Goal: Task Accomplishment & Management: Use online tool/utility

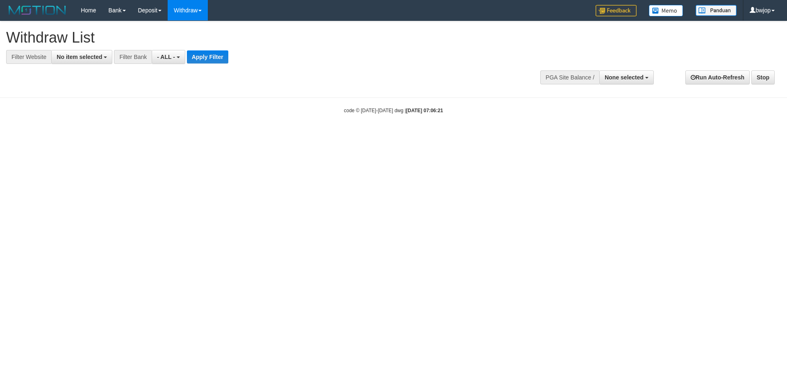
select select
click at [98, 57] on span "No item selected" at bounding box center [79, 57] width 45 height 7
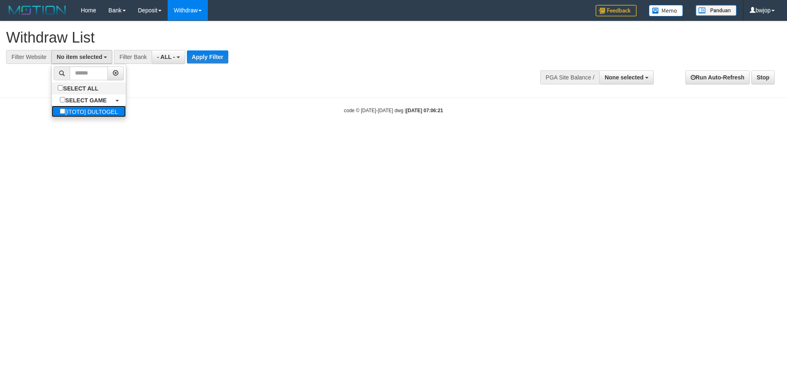
click at [89, 107] on label "[ITOTO] DULTOGEL" at bounding box center [89, 111] width 74 height 11
select select "****"
click at [210, 57] on button "Apply Filter" at bounding box center [215, 56] width 41 height 13
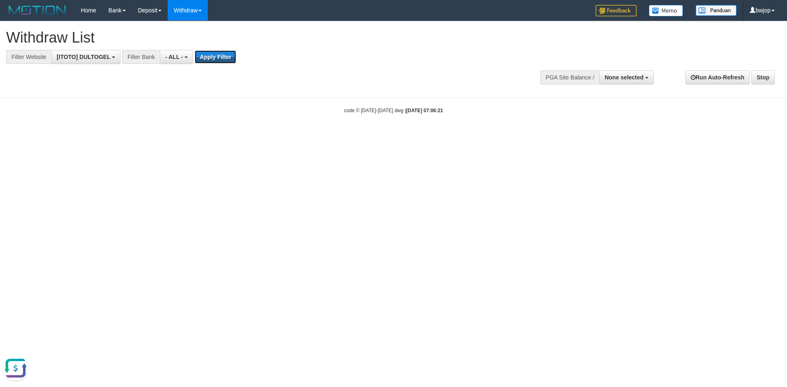
scroll to position [0, 0]
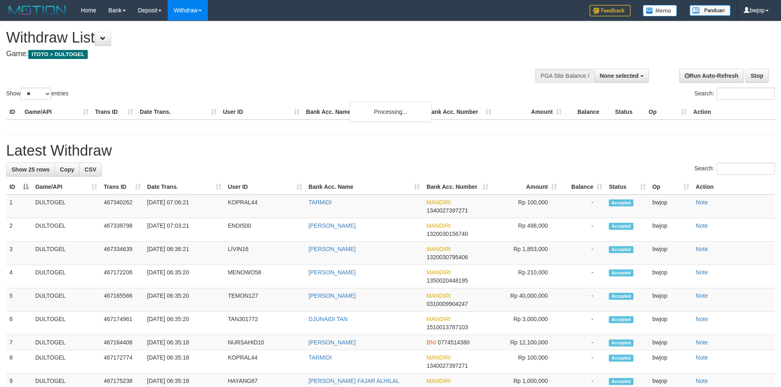
select select
select select "**"
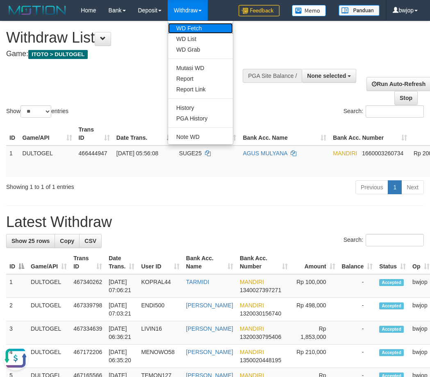
click at [203, 24] on link "WD Fetch" at bounding box center [200, 28] width 65 height 11
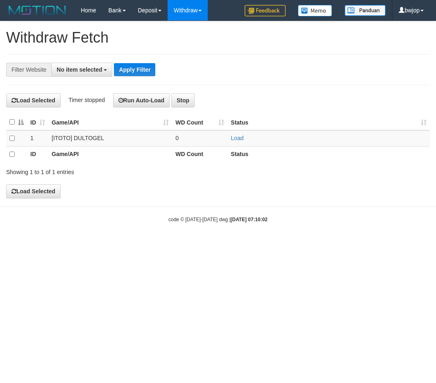
select select
click at [243, 136] on link "Load" at bounding box center [237, 138] width 13 height 7
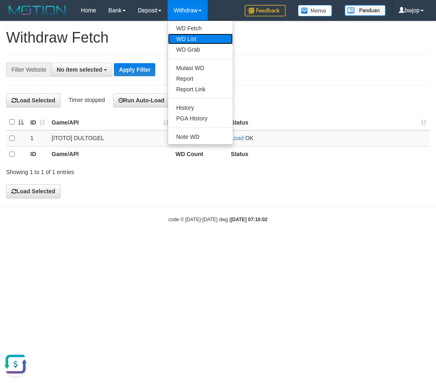
click at [191, 36] on link "WD List" at bounding box center [200, 39] width 65 height 11
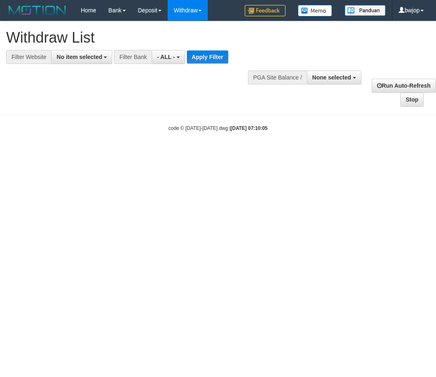
select select
click at [66, 55] on span "No item selected" at bounding box center [79, 57] width 45 height 7
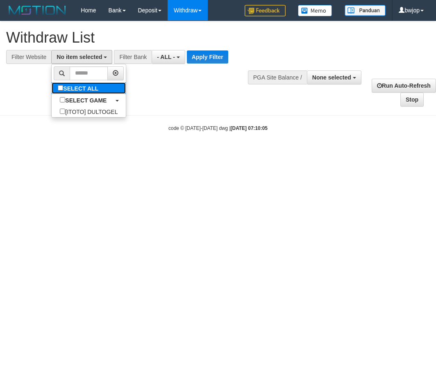
click at [75, 93] on label "SELECT ALL" at bounding box center [79, 87] width 55 height 11
select select "****"
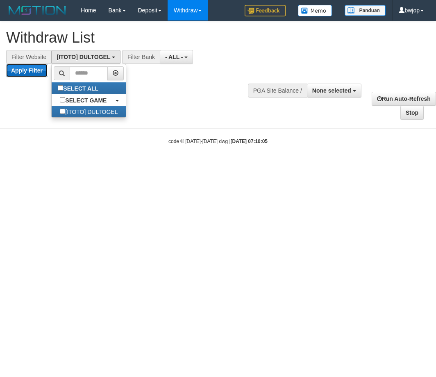
click at [41, 71] on button "Apply Filter" at bounding box center [26, 70] width 41 height 13
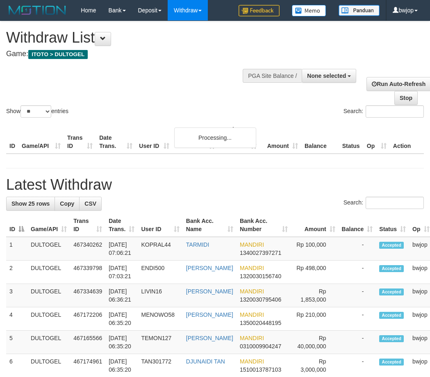
select select
select select "**"
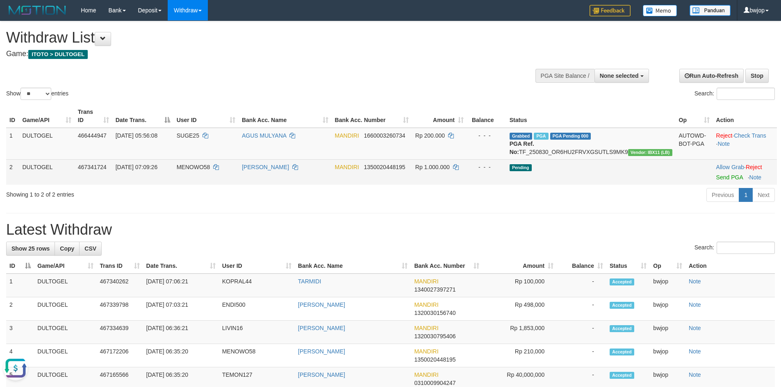
click at [430, 181] on td "Allow Grab · Reject Send PGA · Note" at bounding box center [745, 171] width 64 height 25
click at [430, 175] on link "Send PGA" at bounding box center [729, 177] width 27 height 7
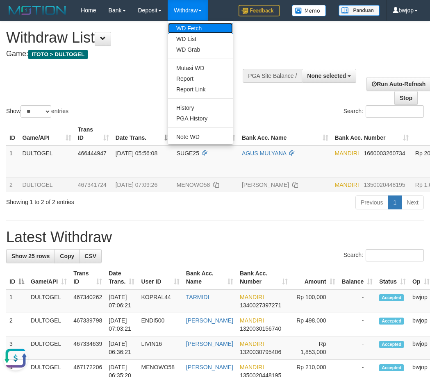
click at [195, 26] on link "WD Fetch" at bounding box center [200, 28] width 65 height 11
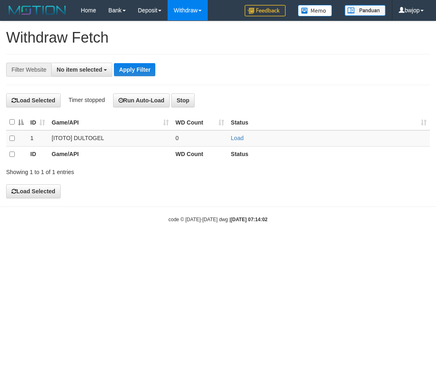
select select
click at [239, 140] on link "Load" at bounding box center [237, 138] width 13 height 7
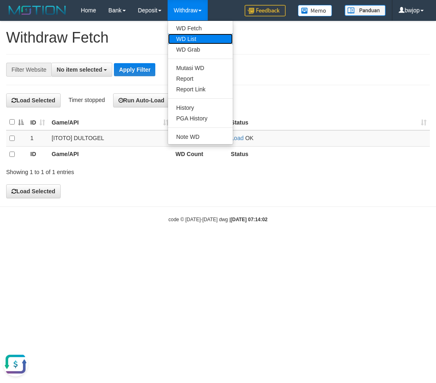
click at [196, 40] on link "WD List" at bounding box center [200, 39] width 65 height 11
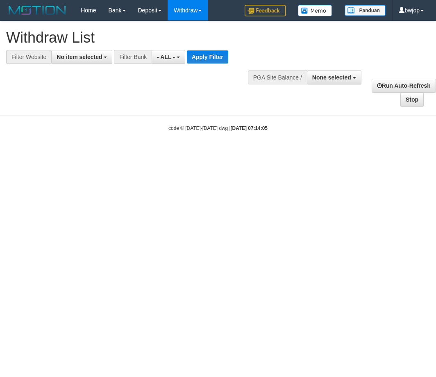
select select
click at [64, 54] on span "No item selected" at bounding box center [79, 57] width 45 height 7
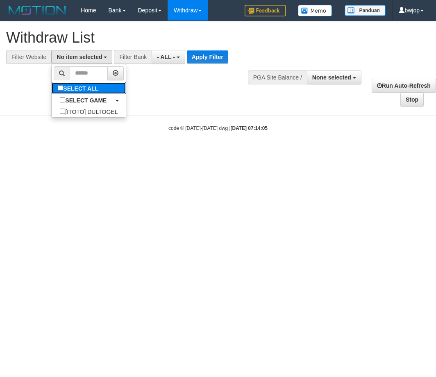
drag, startPoint x: 70, startPoint y: 93, endPoint x: 49, endPoint y: 80, distance: 24.8
click at [70, 93] on label "SELECT ALL" at bounding box center [79, 87] width 55 height 11
select select "****"
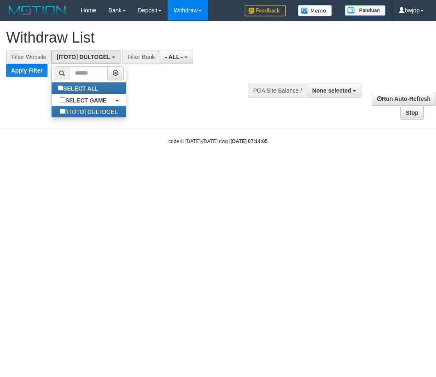
click at [41, 77] on div at bounding box center [218, 77] width 424 height 0
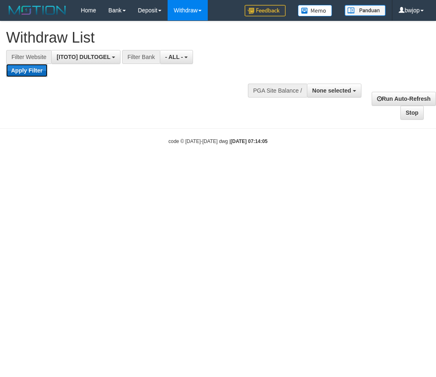
click at [34, 72] on button "Apply Filter" at bounding box center [26, 70] width 41 height 13
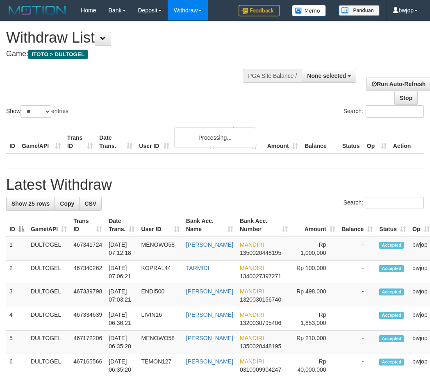
select select
select select "**"
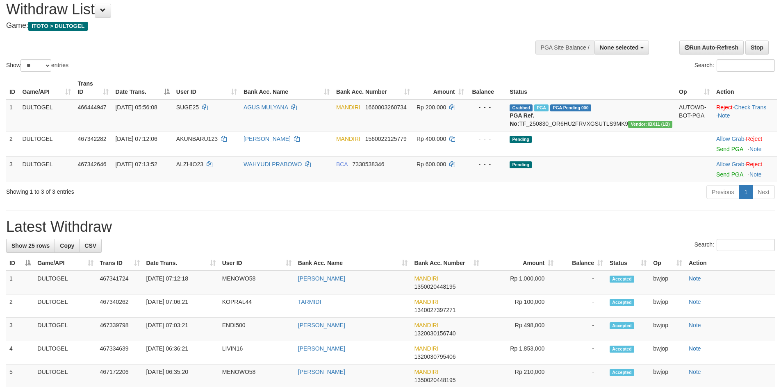
scroll to position [55, 0]
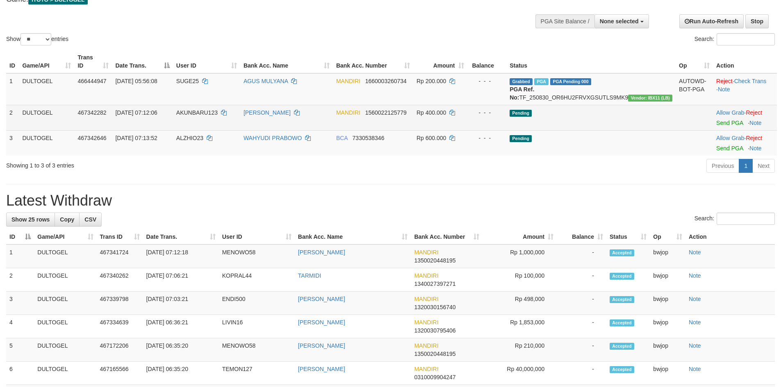
click at [216, 118] on td "AKUNBARU123" at bounding box center [206, 117] width 67 height 25
copy td "AKUNBARU123"
click at [430, 121] on link "Send PGA" at bounding box center [729, 123] width 27 height 7
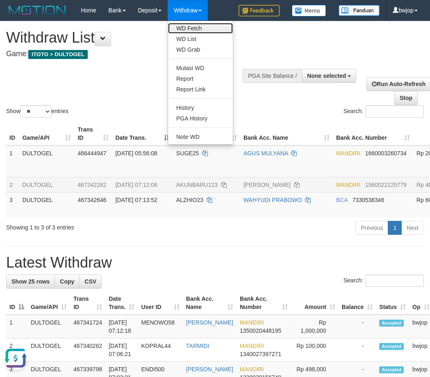
drag, startPoint x: 187, startPoint y: 29, endPoint x: 172, endPoint y: 25, distance: 15.7
click at [187, 29] on link "WD Fetch" at bounding box center [200, 28] width 65 height 11
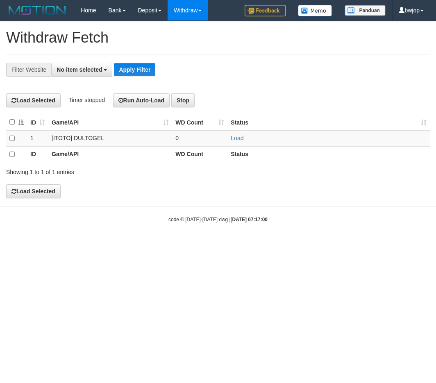
select select
click at [237, 132] on td "Load" at bounding box center [328, 138] width 202 height 16
click at [236, 135] on link "Load" at bounding box center [237, 138] width 13 height 7
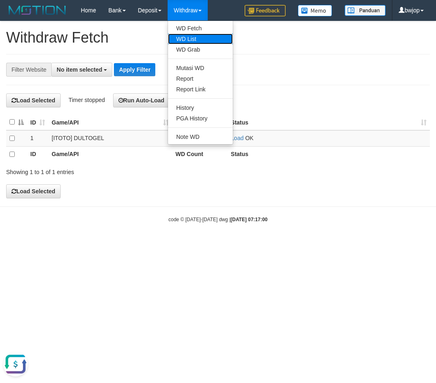
click at [199, 39] on link "WD List" at bounding box center [200, 39] width 65 height 11
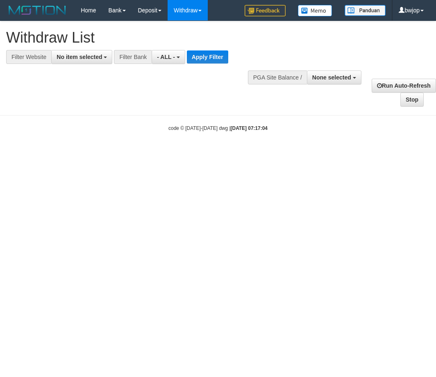
select select
click at [80, 50] on button "No item selected" at bounding box center [81, 57] width 61 height 14
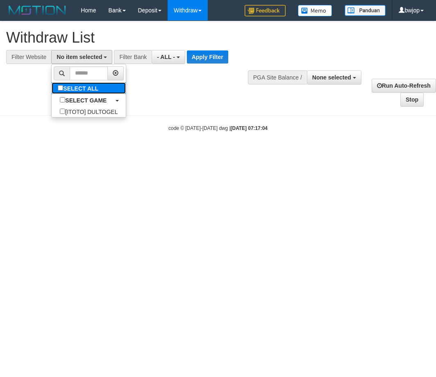
click at [84, 91] on label "SELECT ALL" at bounding box center [79, 87] width 55 height 11
select select "****"
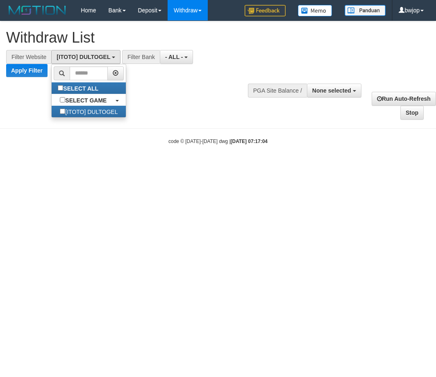
scroll to position [7, 0]
click at [35, 73] on button "Apply Filter" at bounding box center [26, 70] width 41 height 13
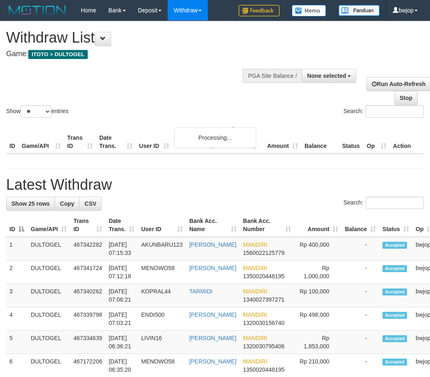
select select
select select "**"
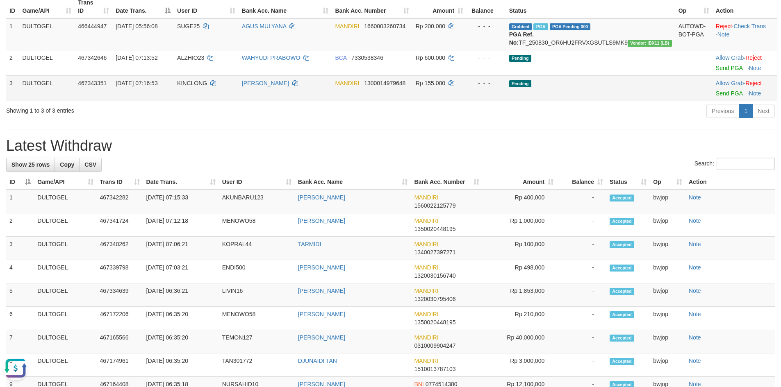
click at [199, 84] on span "KINCLONG" at bounding box center [192, 83] width 30 height 7
copy td "KINCLONG"
click at [430, 90] on link "Send PGA" at bounding box center [729, 93] width 27 height 7
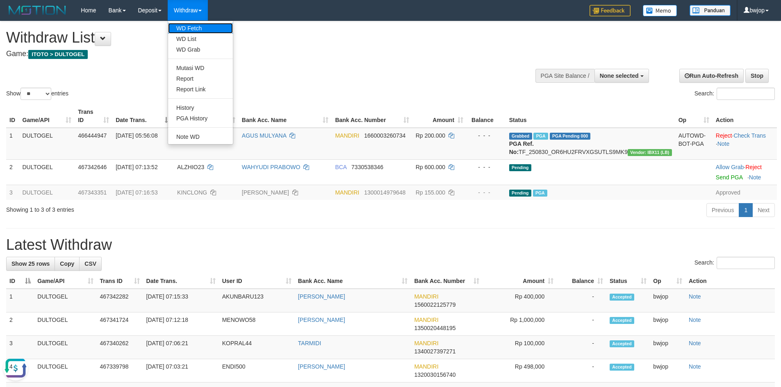
click at [202, 28] on link "WD Fetch" at bounding box center [200, 28] width 65 height 11
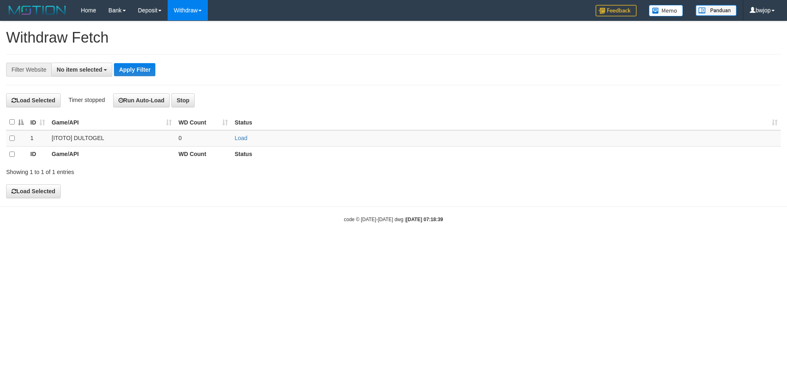
select select
click at [241, 140] on link "Load" at bounding box center [240, 138] width 13 height 7
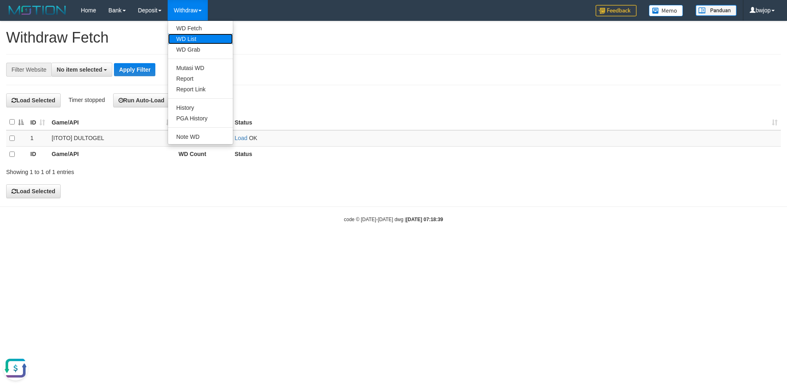
click at [200, 38] on link "WD List" at bounding box center [200, 39] width 65 height 11
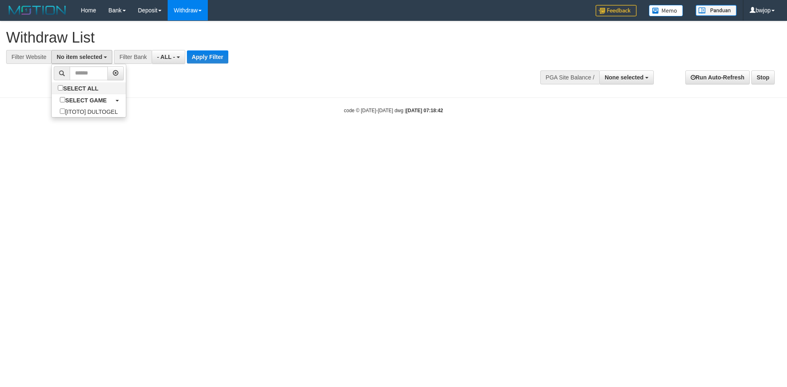
select select
click at [95, 102] on b "SELECT GAME" at bounding box center [85, 100] width 41 height 7
select select "****"
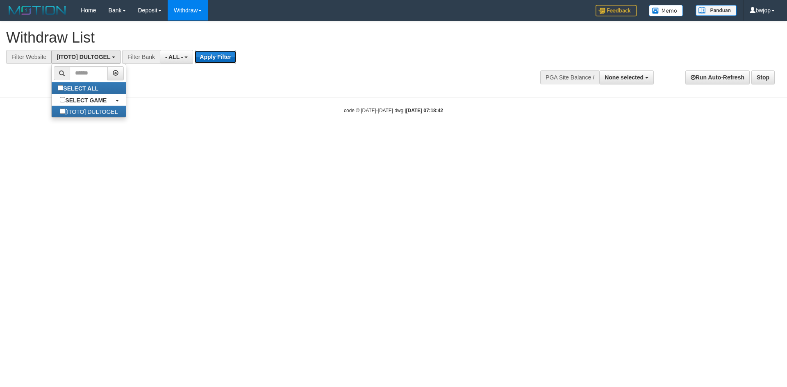
click at [214, 58] on button "Apply Filter" at bounding box center [215, 56] width 41 height 13
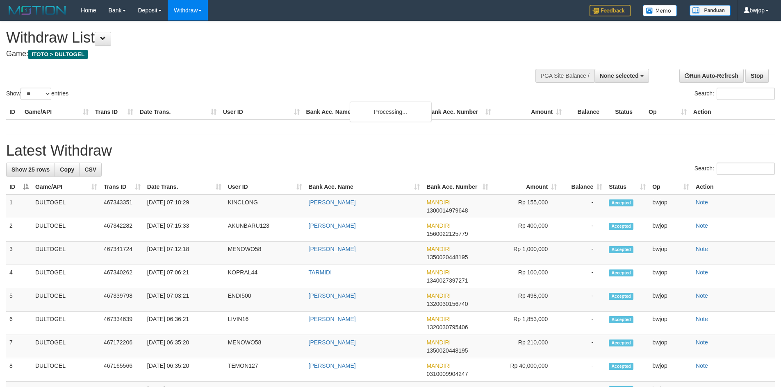
select select
select select "**"
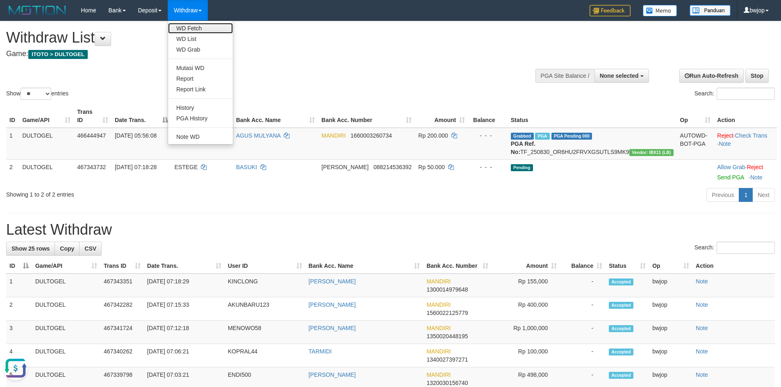
click at [193, 25] on link "WD Fetch" at bounding box center [200, 28] width 65 height 11
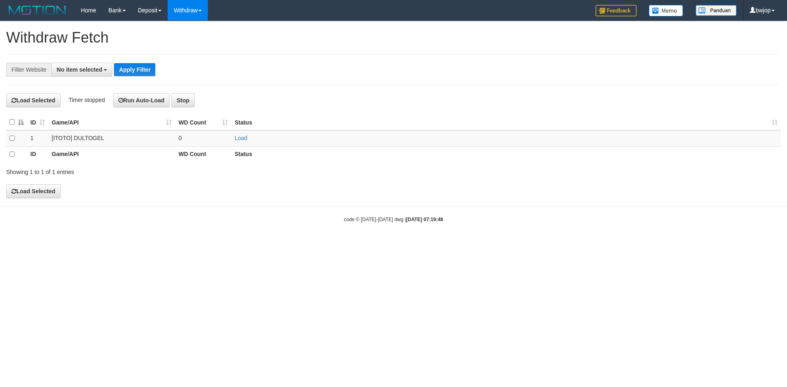
select select
click at [248, 145] on td "Load" at bounding box center [506, 138] width 550 height 16
click at [247, 138] on link "Load" at bounding box center [240, 138] width 13 height 7
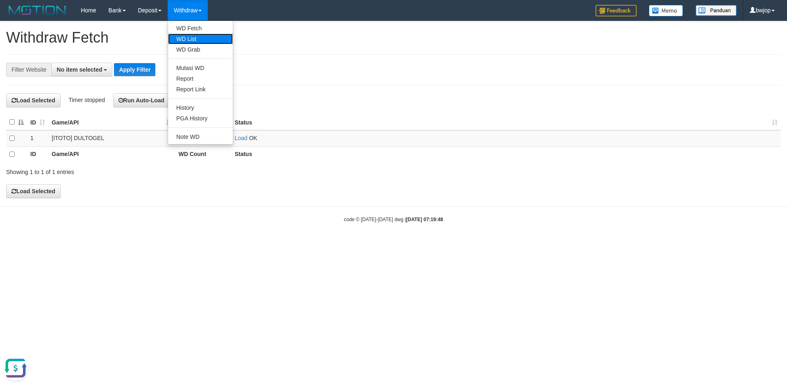
click at [197, 39] on link "WD List" at bounding box center [200, 39] width 65 height 11
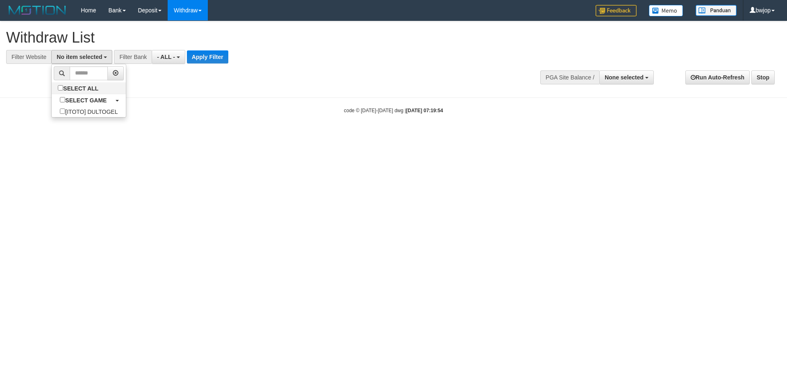
select select
click at [84, 113] on label "[ITOTO] DULTOGEL" at bounding box center [89, 111] width 74 height 11
click at [118, 101] on b at bounding box center [117, 101] width 3 height 2
click at [89, 104] on label "SELECT GAME" at bounding box center [83, 99] width 63 height 11
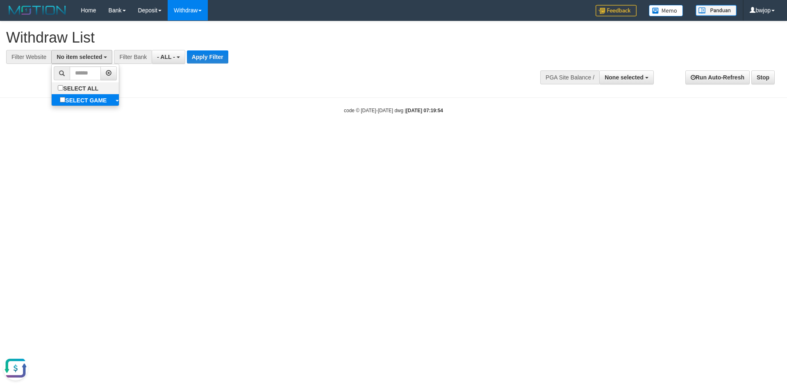
select select "****"
click at [237, 55] on div "**********" at bounding box center [217, 57] width 435 height 14
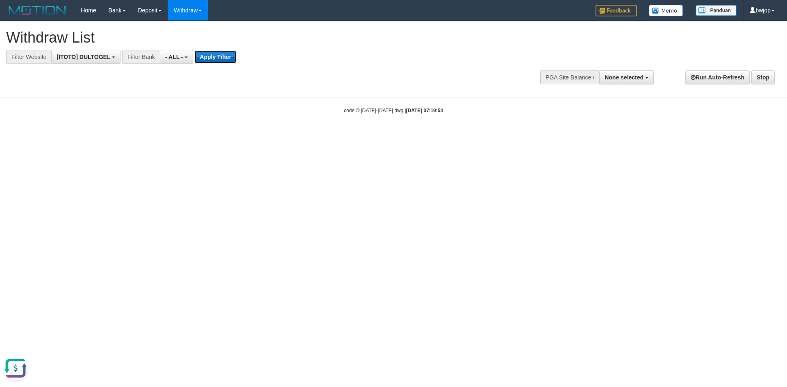
click at [227, 55] on button "Apply Filter" at bounding box center [215, 56] width 41 height 13
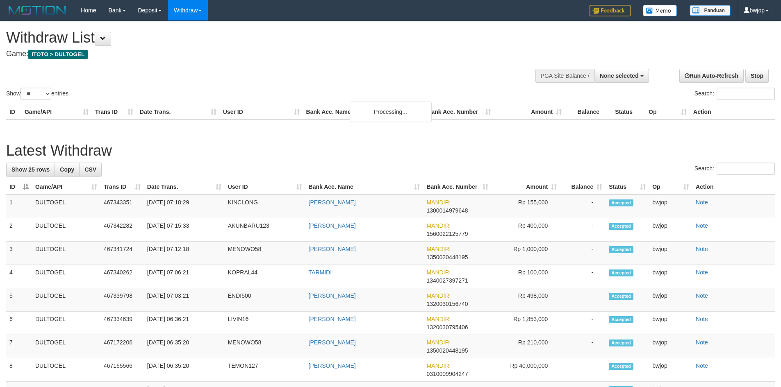
select select
select select "**"
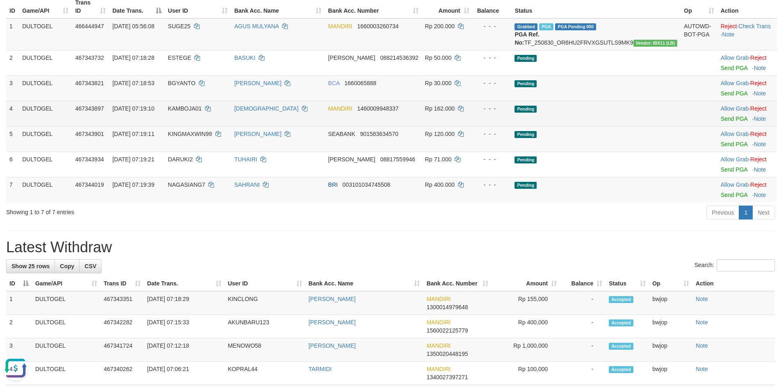
click at [214, 112] on td "KAMBOJA01" at bounding box center [198, 113] width 66 height 25
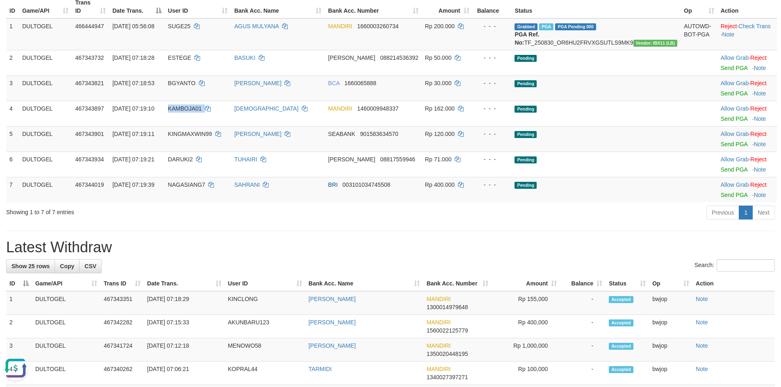
copy td "KAMBOJA01"
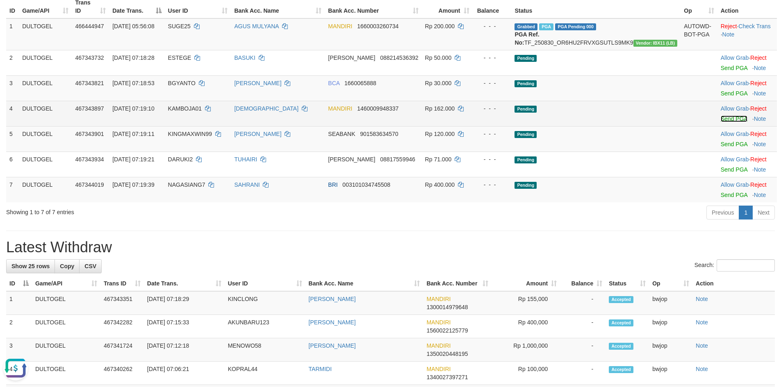
click at [721, 121] on link "Send PGA" at bounding box center [734, 119] width 27 height 7
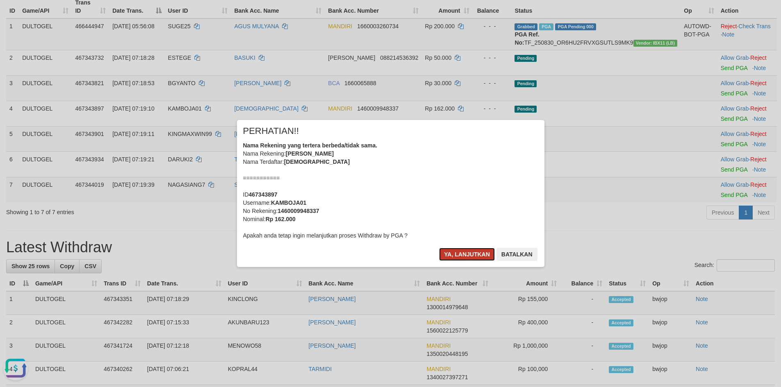
click at [455, 255] on button "Ya, lanjutkan" at bounding box center [467, 254] width 56 height 13
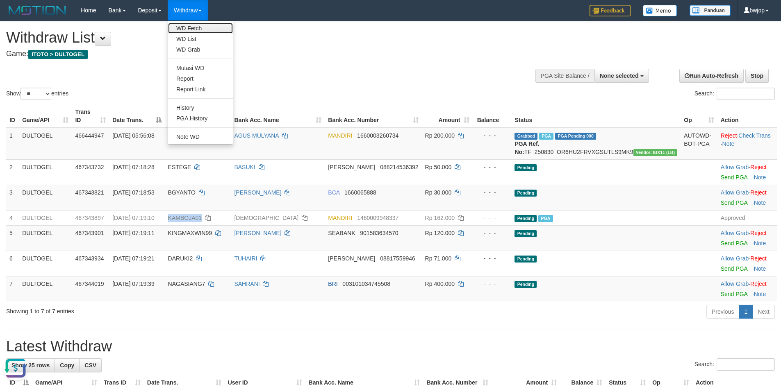
drag, startPoint x: 194, startPoint y: 29, endPoint x: 193, endPoint y: 23, distance: 5.8
click at [194, 29] on link "WD Fetch" at bounding box center [200, 28] width 65 height 11
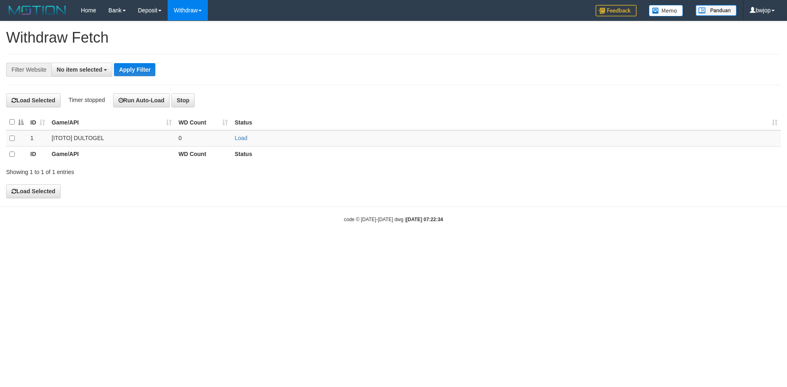
select select
click at [234, 139] on link "Load" at bounding box center [240, 138] width 13 height 7
click at [244, 137] on link "Load" at bounding box center [240, 138] width 13 height 7
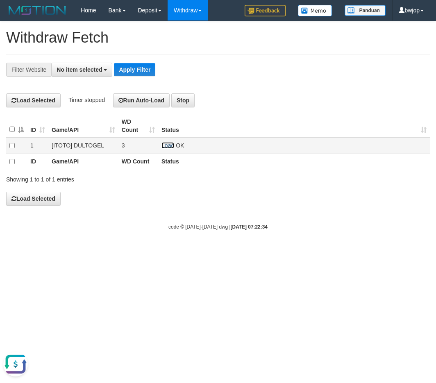
click at [165, 145] on link "Load" at bounding box center [167, 145] width 13 height 7
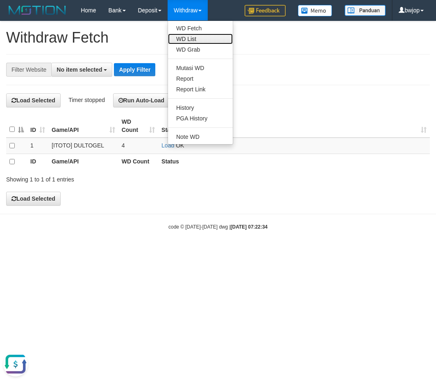
drag, startPoint x: 193, startPoint y: 37, endPoint x: 175, endPoint y: 67, distance: 34.7
click at [193, 36] on link "WD List" at bounding box center [200, 39] width 65 height 11
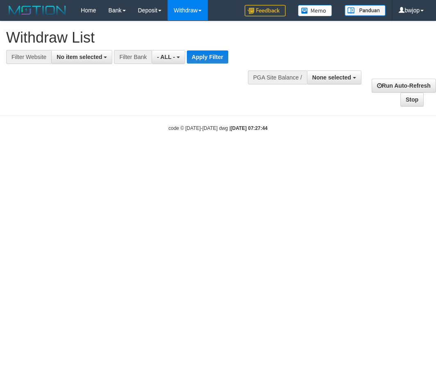
select select
click at [89, 56] on span "No item selected" at bounding box center [79, 57] width 45 height 7
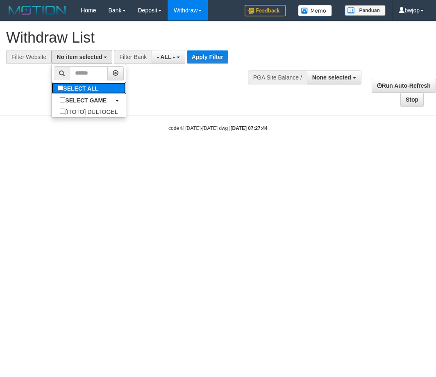
drag, startPoint x: 94, startPoint y: 92, endPoint x: 187, endPoint y: 66, distance: 96.7
click at [94, 92] on label "SELECT ALL" at bounding box center [79, 87] width 55 height 11
select select "****"
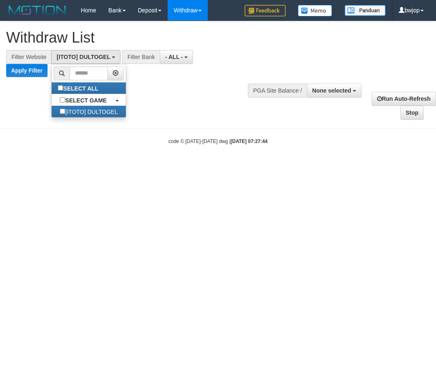
click at [212, 54] on div "**********" at bounding box center [120, 63] width 241 height 27
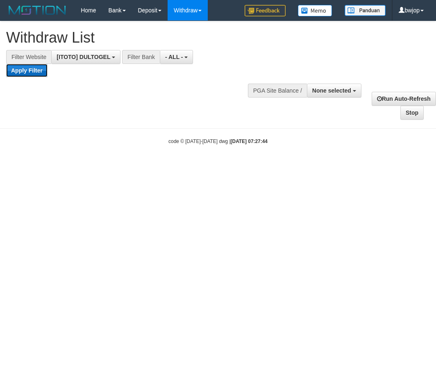
click at [38, 70] on button "Apply Filter" at bounding box center [26, 70] width 41 height 13
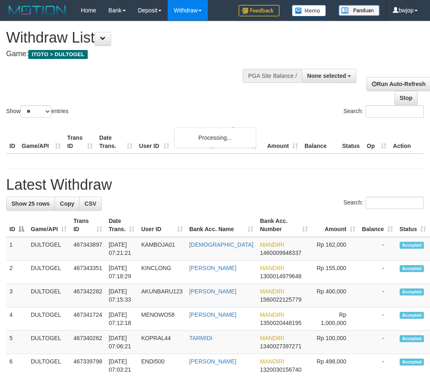
select select
select select "**"
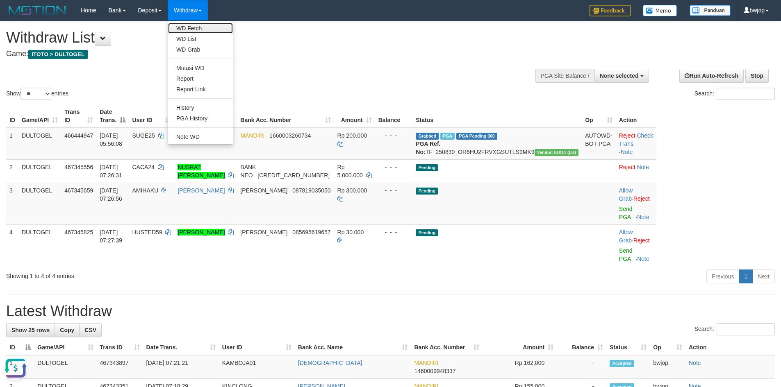
click at [189, 27] on link "WD Fetch" at bounding box center [200, 28] width 65 height 11
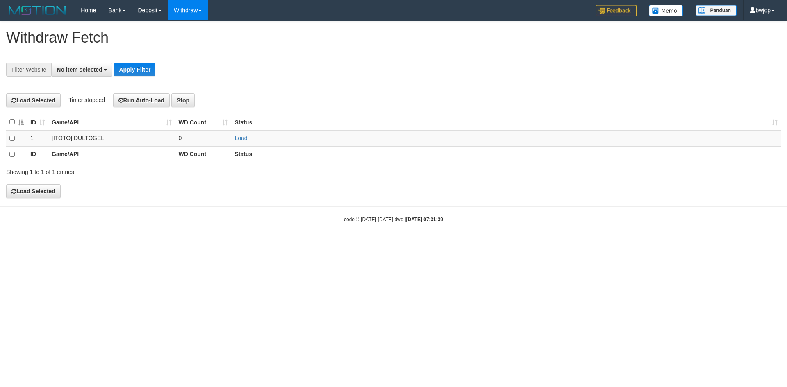
select select
click at [241, 139] on link "Load" at bounding box center [240, 138] width 13 height 7
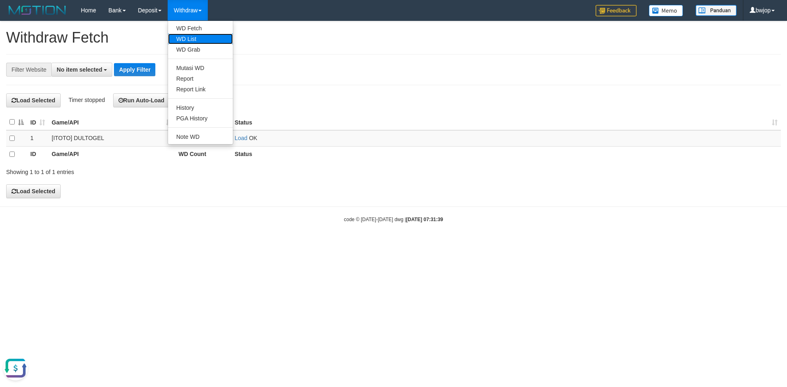
click at [193, 40] on link "WD List" at bounding box center [200, 39] width 65 height 11
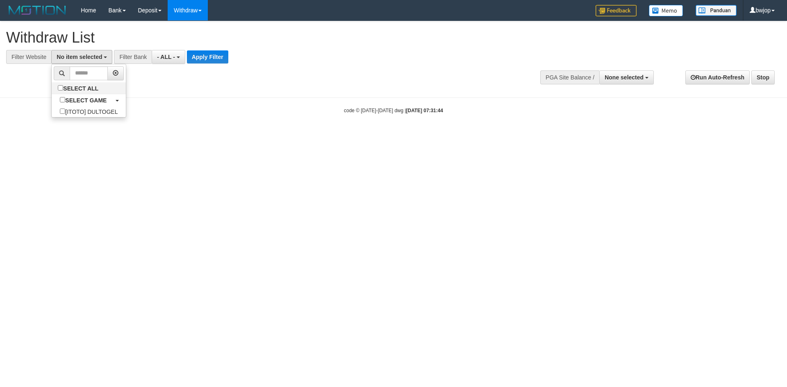
select select
click at [85, 87] on label "SELECT ALL" at bounding box center [79, 87] width 55 height 11
select select "****"
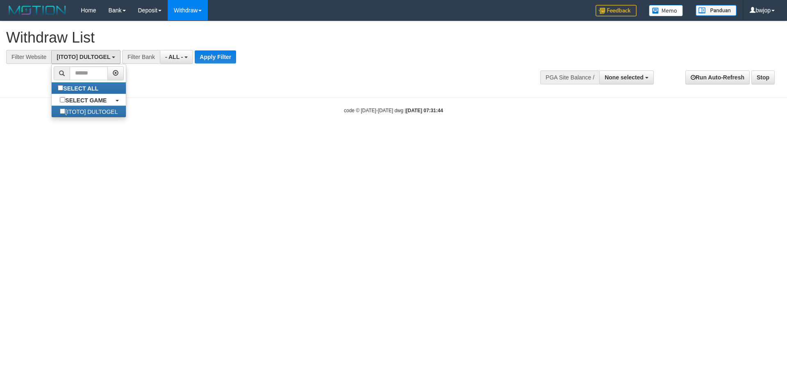
scroll to position [7, 0]
click at [214, 63] on button "Apply Filter" at bounding box center [215, 56] width 41 height 13
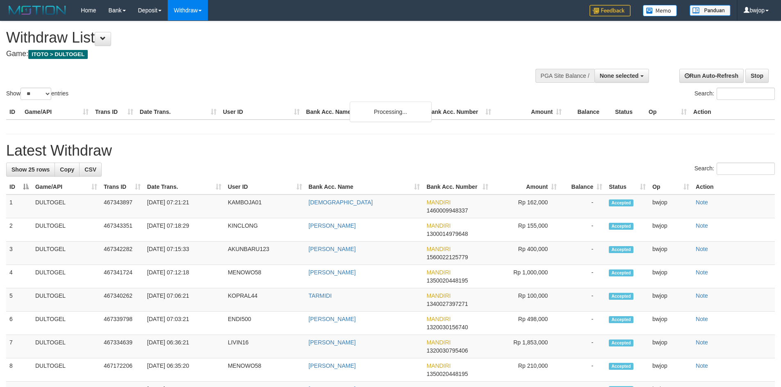
select select
select select "**"
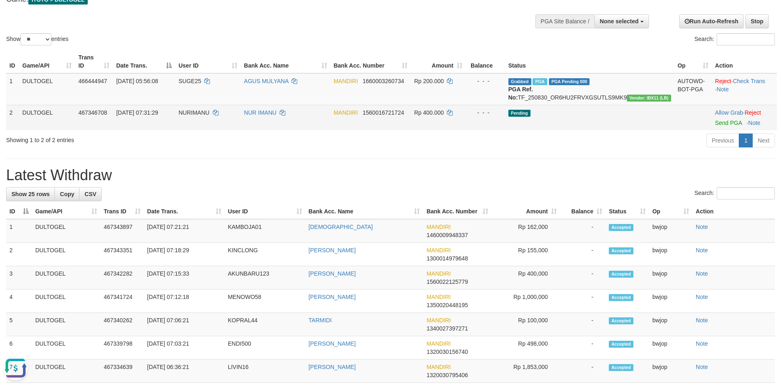
click at [207, 116] on td "NURIMANU" at bounding box center [208, 117] width 66 height 25
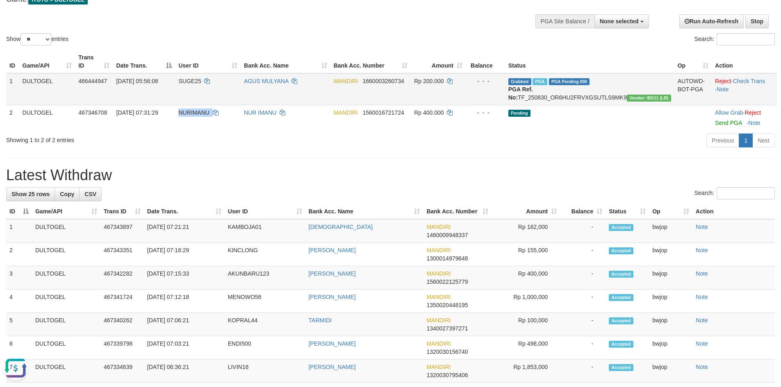
copy td "NURIMANU"
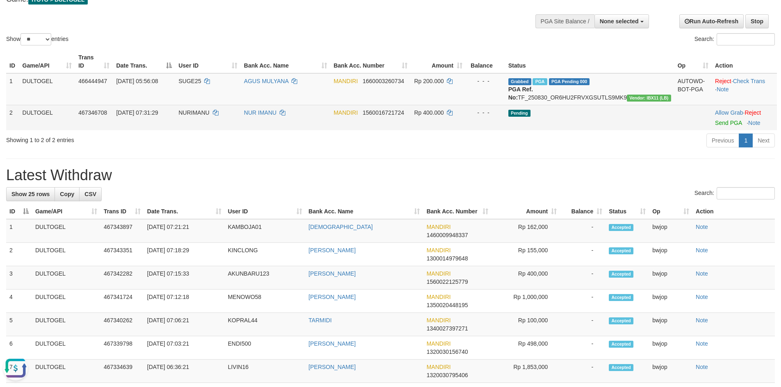
click at [196, 112] on span "NURIMANU" at bounding box center [193, 112] width 31 height 7
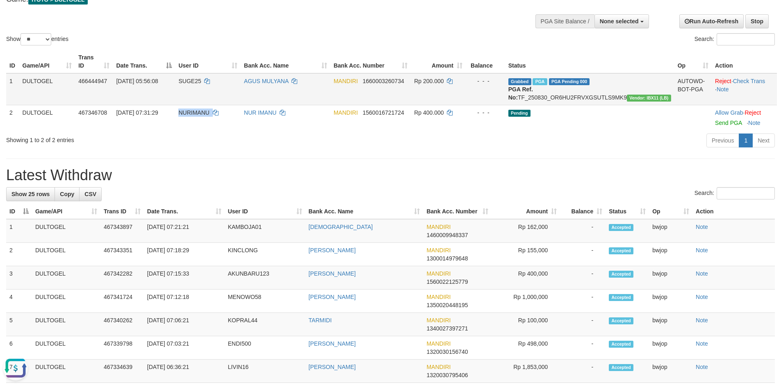
copy td "NURIMANU"
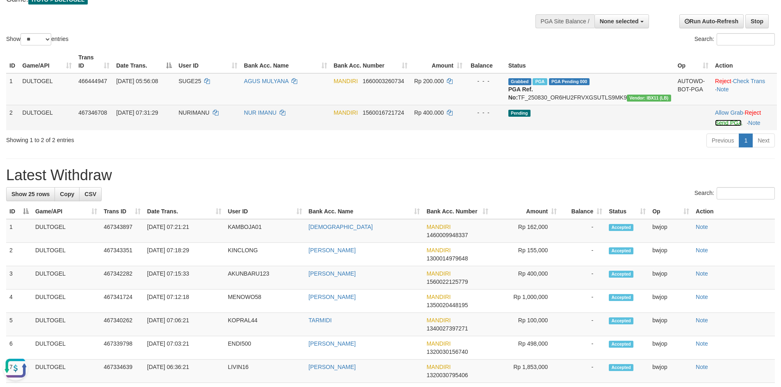
click at [722, 123] on link "Send PGA" at bounding box center [728, 123] width 27 height 7
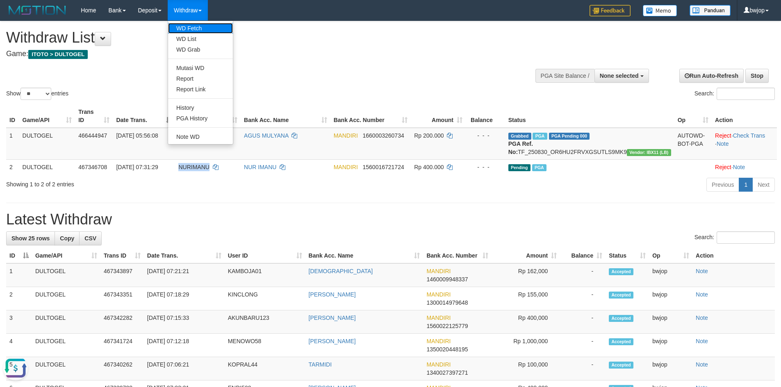
click at [198, 25] on link "WD Fetch" at bounding box center [200, 28] width 65 height 11
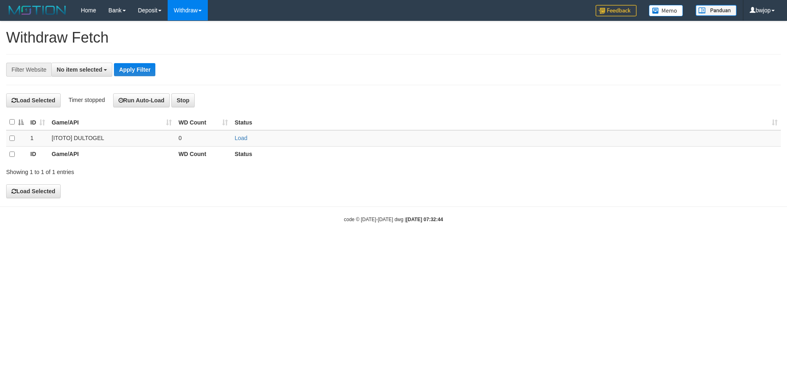
select select
click at [243, 139] on link "Load" at bounding box center [240, 138] width 13 height 7
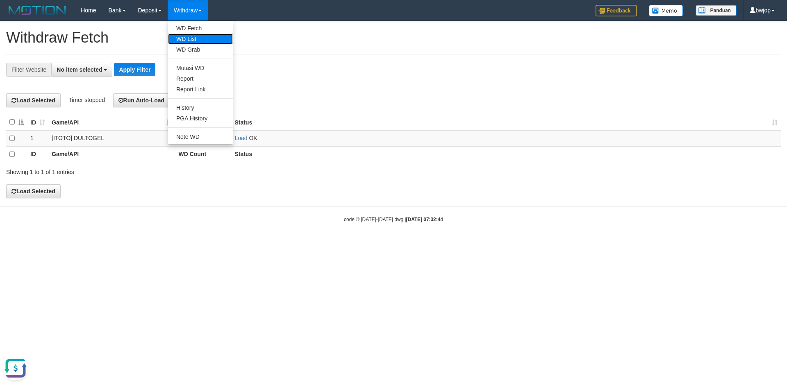
click at [191, 40] on link "WD List" at bounding box center [200, 39] width 65 height 11
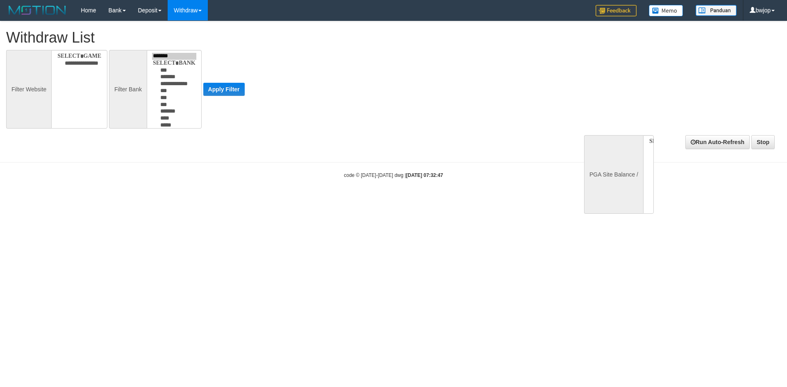
select select
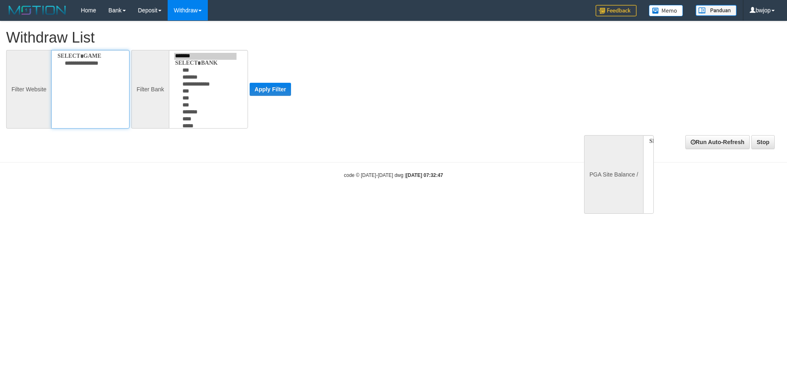
click at [73, 59] on optgroup "**********" at bounding box center [87, 60] width 61 height 14
select select
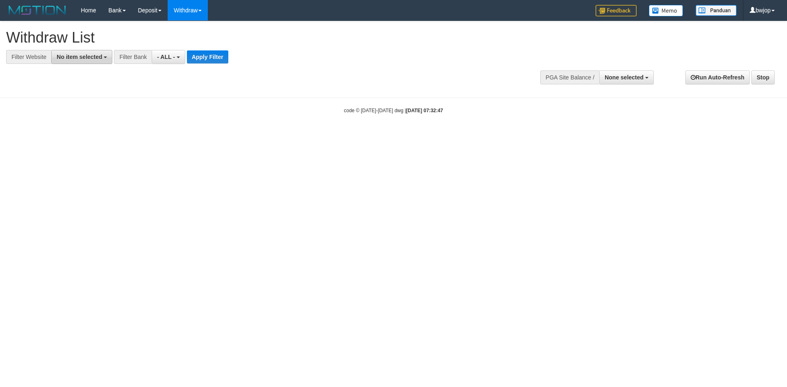
click at [89, 59] on span "No item selected" at bounding box center [79, 57] width 45 height 7
click at [85, 89] on label "SELECT ALL" at bounding box center [79, 87] width 55 height 11
select select "****"
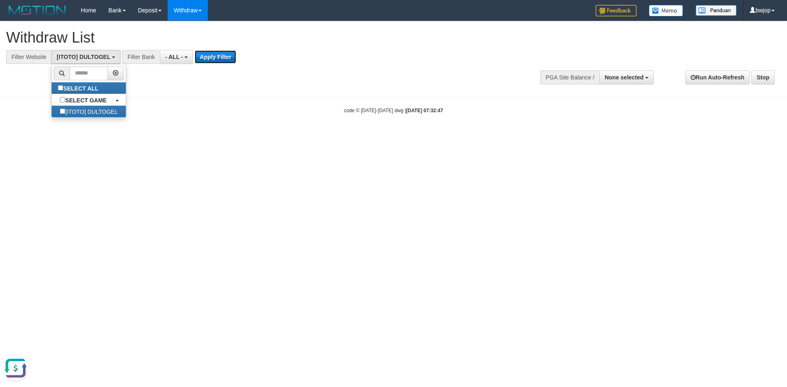
click at [208, 63] on button "Apply Filter" at bounding box center [215, 56] width 41 height 13
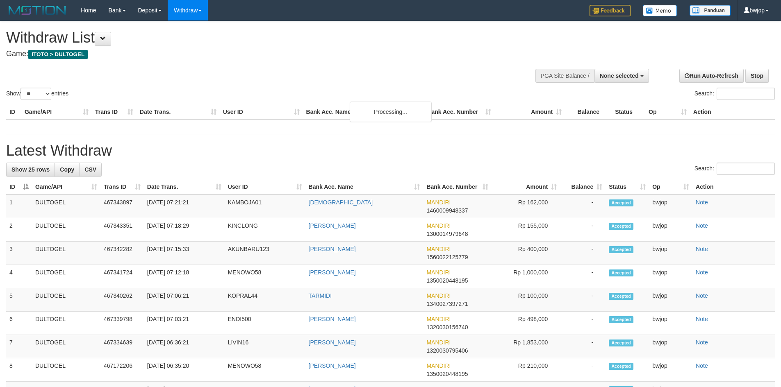
select select
select select "**"
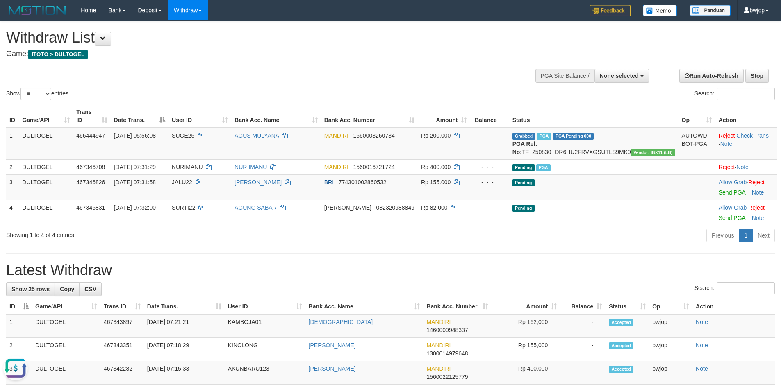
click at [355, 39] on h1 "Withdraw List" at bounding box center [259, 38] width 506 height 16
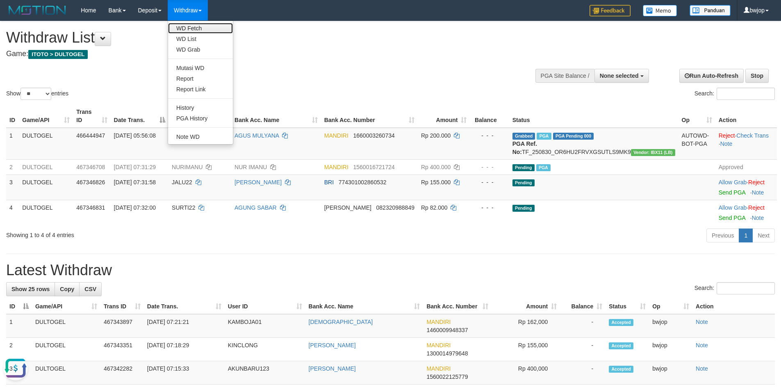
drag, startPoint x: 197, startPoint y: 29, endPoint x: 194, endPoint y: 34, distance: 6.2
click at [197, 29] on link "WD Fetch" at bounding box center [200, 28] width 65 height 11
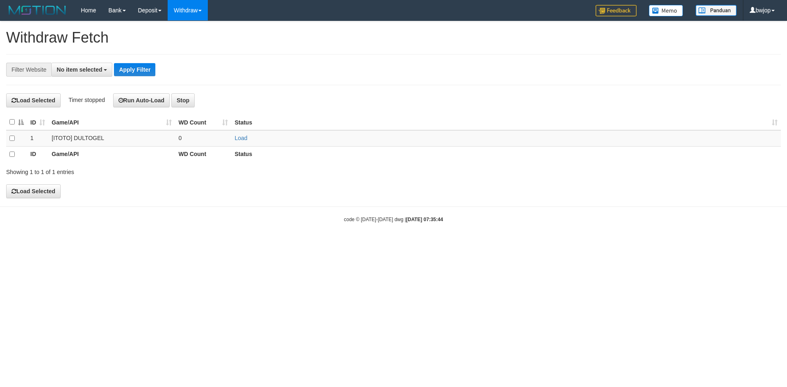
select select
click at [238, 135] on link "Load" at bounding box center [240, 138] width 13 height 7
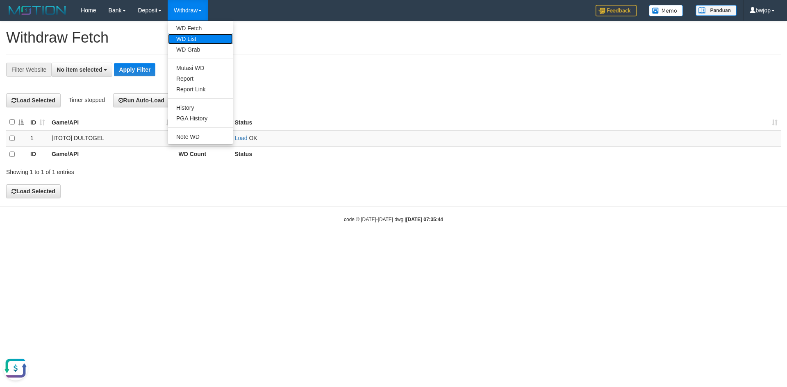
click at [195, 38] on link "WD List" at bounding box center [200, 39] width 65 height 11
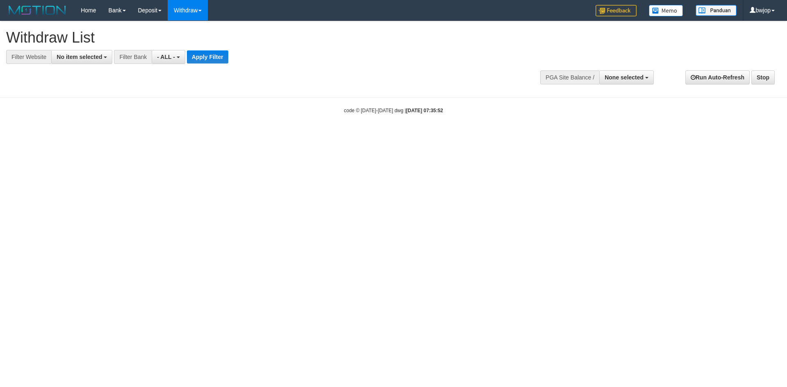
select select
click at [71, 60] on span "No item selected" at bounding box center [79, 57] width 45 height 7
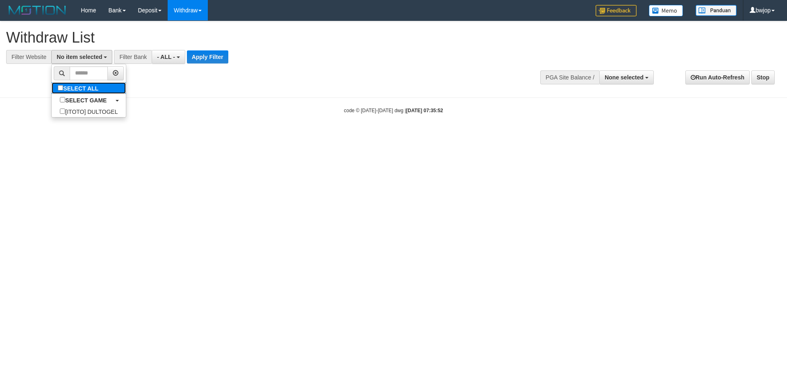
click at [81, 90] on label "SELECT ALL" at bounding box center [79, 87] width 55 height 11
select select "****"
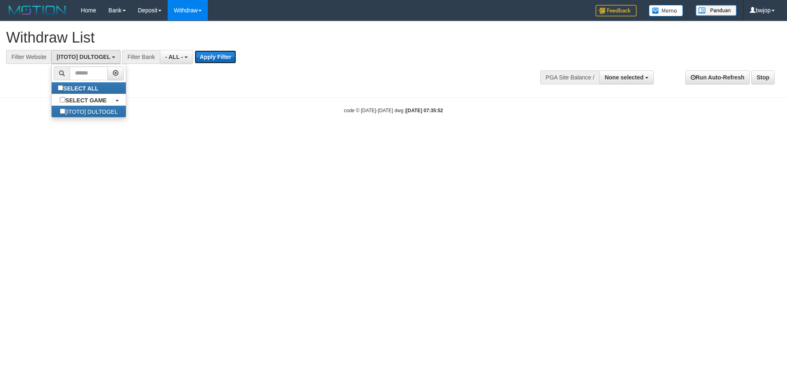
click at [223, 60] on button "Apply Filter" at bounding box center [215, 56] width 41 height 13
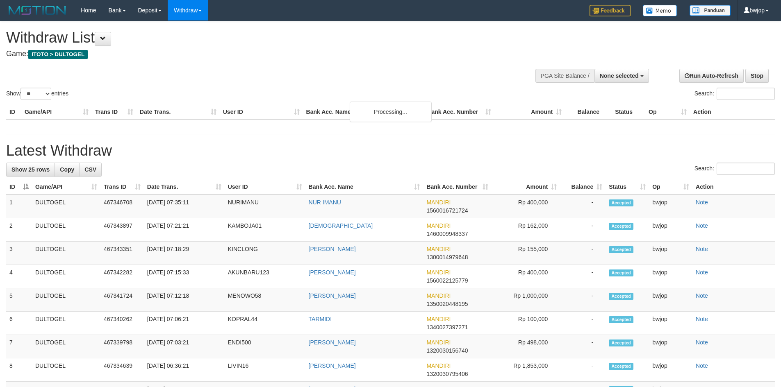
select select
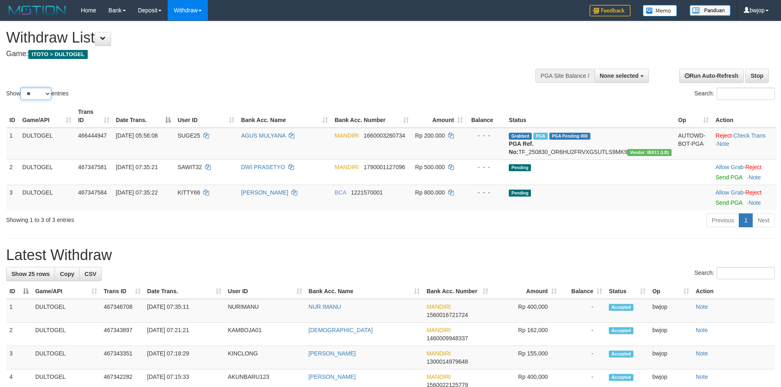
click at [39, 89] on select "** ** ** ***" at bounding box center [35, 94] width 31 height 12
select select "***"
click at [22, 88] on select "** ** ** ***" at bounding box center [35, 94] width 31 height 12
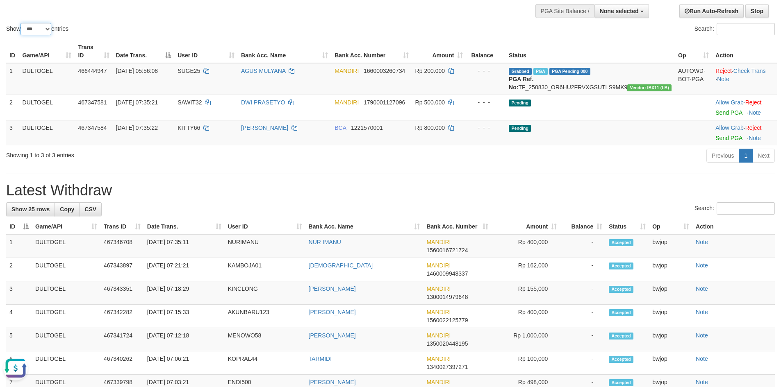
scroll to position [109, 0]
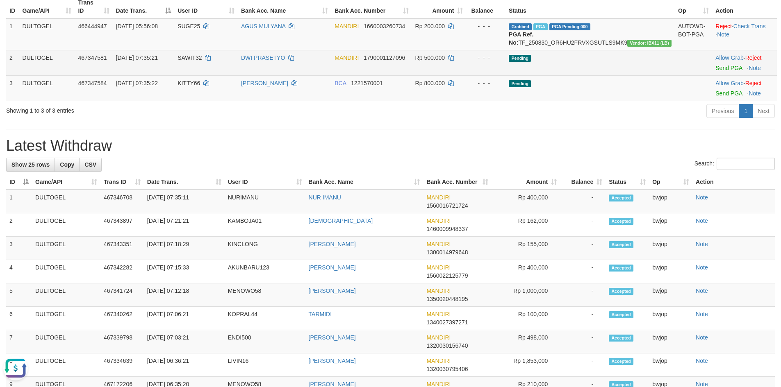
click at [214, 64] on td "SAWIT32" at bounding box center [206, 62] width 64 height 25
click at [202, 59] on span "SAWIT32" at bounding box center [189, 58] width 24 height 7
copy td "SAWIT32"
click at [202, 59] on span "SAWIT32" at bounding box center [189, 58] width 24 height 7
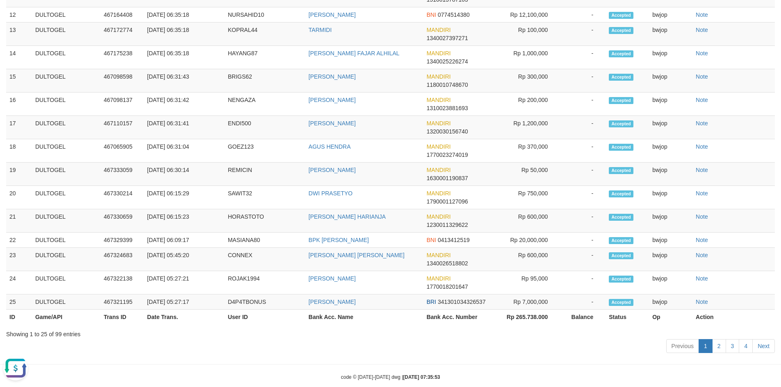
scroll to position [0, 0]
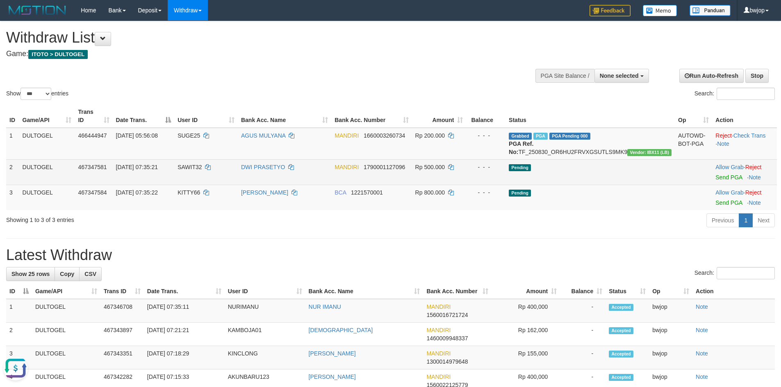
click at [724, 181] on td "Allow Grab · Reject Send PGA · Note" at bounding box center [744, 171] width 65 height 25
click at [725, 179] on link "Send PGA" at bounding box center [728, 177] width 27 height 7
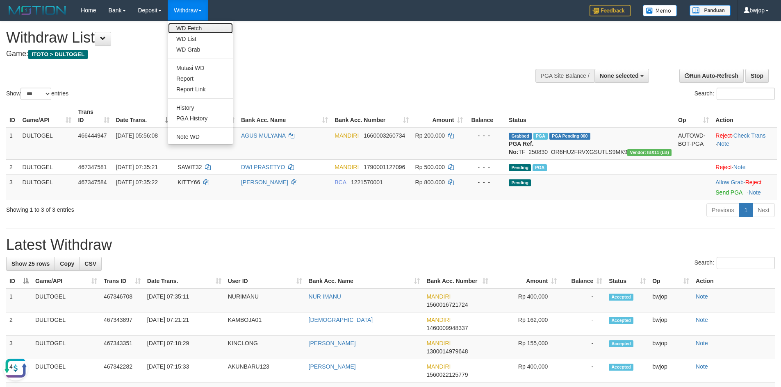
click at [204, 31] on link "WD Fetch" at bounding box center [200, 28] width 65 height 11
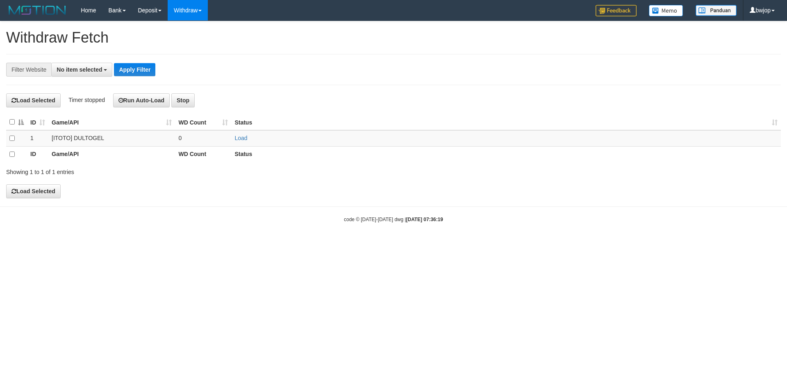
select select
click at [241, 141] on link "Load" at bounding box center [240, 138] width 13 height 7
click at [203, 43] on link "WD List" at bounding box center [200, 39] width 65 height 11
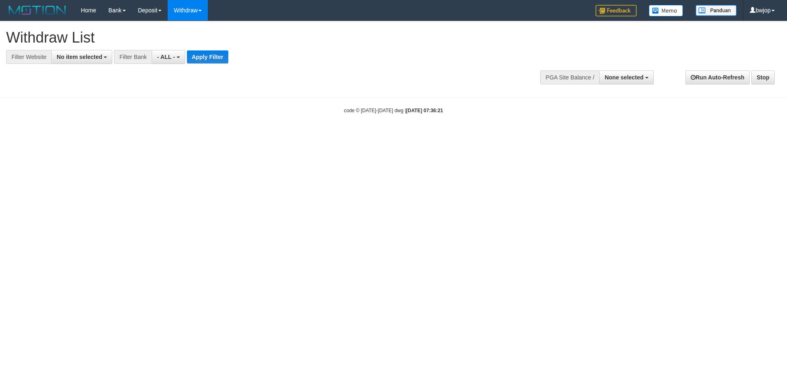
select select
click at [75, 62] on button "No item selected" at bounding box center [81, 57] width 61 height 14
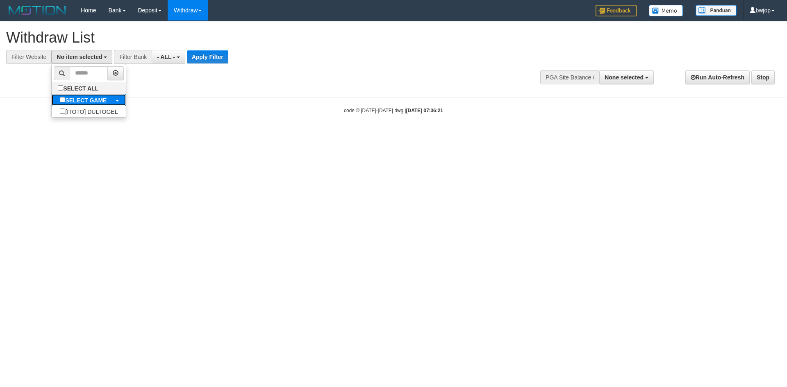
click at [85, 95] on label "SELECT GAME" at bounding box center [83, 99] width 63 height 11
select select "****"
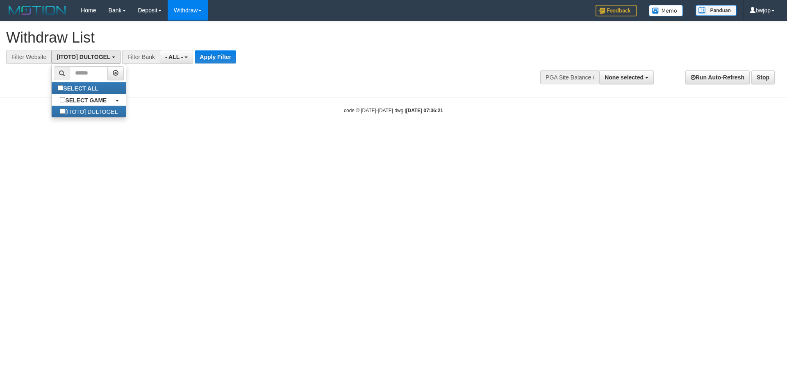
click at [207, 65] on div "**********" at bounding box center [393, 55] width 787 height 68
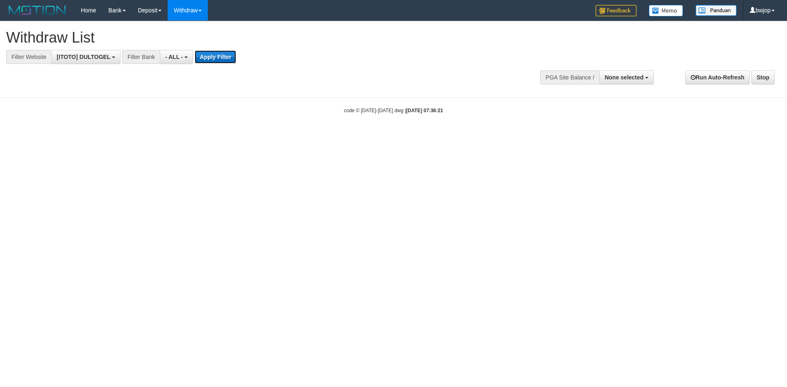
click at [212, 58] on button "Apply Filter" at bounding box center [215, 56] width 41 height 13
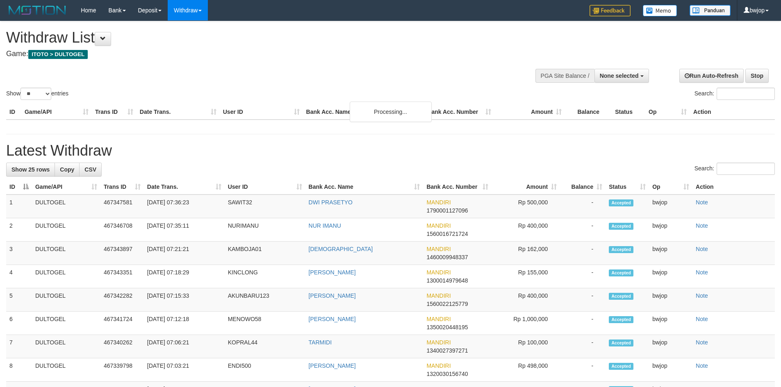
select select
select select "**"
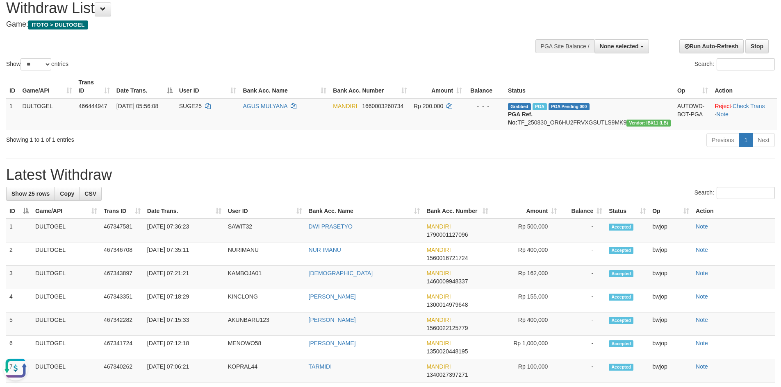
scroll to position [55, 0]
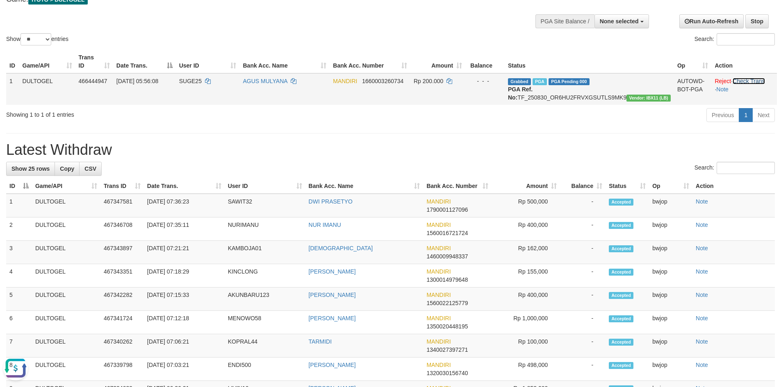
click at [755, 78] on link "Check Trans" at bounding box center [748, 81] width 32 height 7
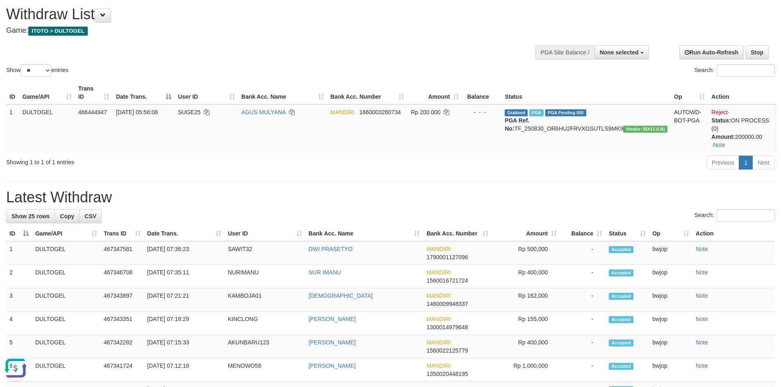
scroll to position [0, 0]
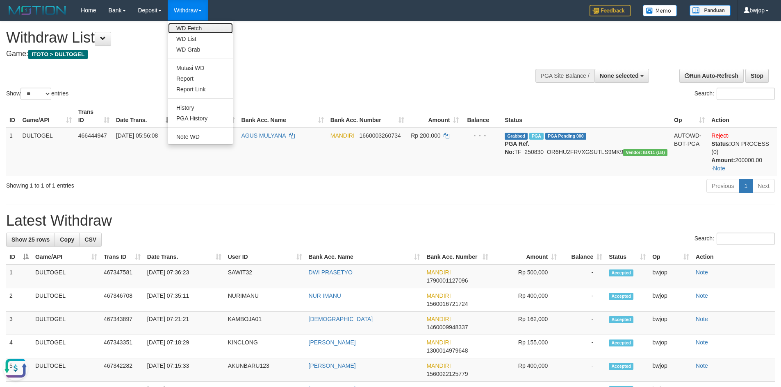
drag, startPoint x: 188, startPoint y: 27, endPoint x: 193, endPoint y: 27, distance: 4.9
click at [188, 27] on link "WD Fetch" at bounding box center [200, 28] width 65 height 11
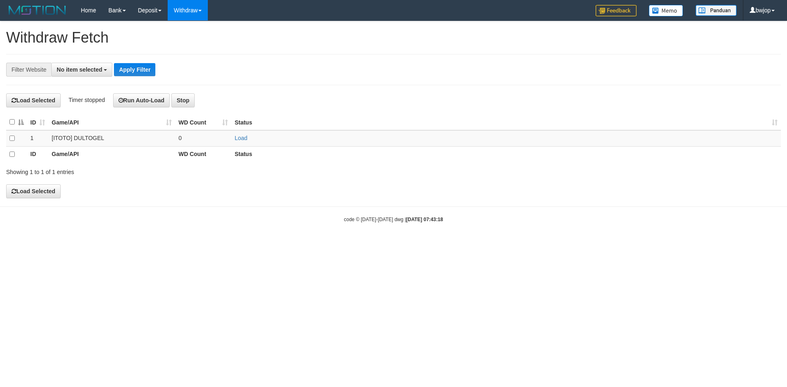
select select
click at [244, 137] on link "Load" at bounding box center [240, 138] width 13 height 7
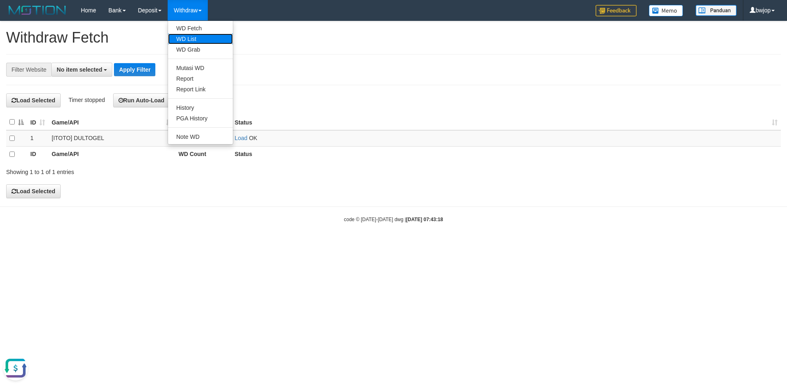
click at [193, 40] on link "WD List" at bounding box center [200, 39] width 65 height 11
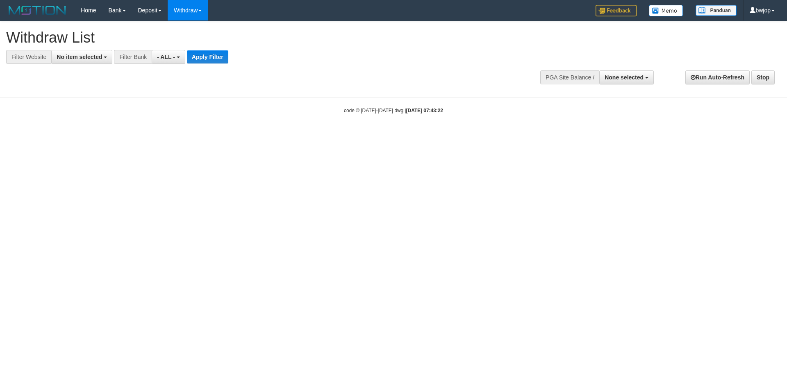
select select
click at [73, 53] on button "No item selected" at bounding box center [81, 57] width 61 height 14
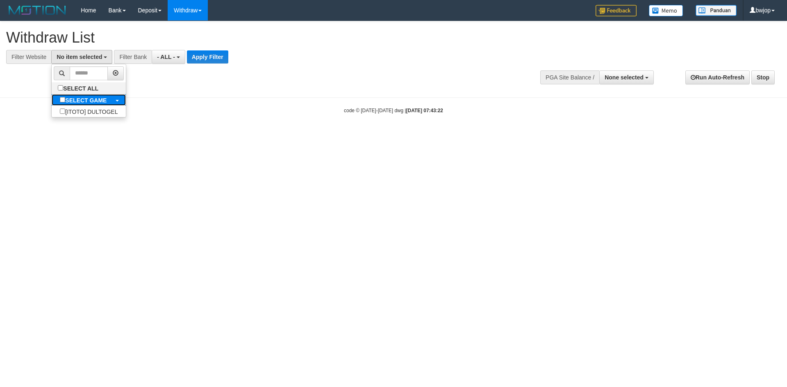
click at [86, 97] on b "SELECT GAME" at bounding box center [85, 100] width 41 height 7
select select "****"
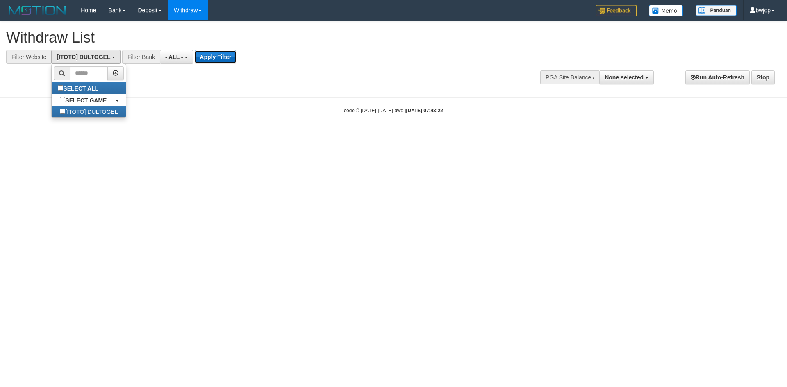
click at [219, 59] on button "Apply Filter" at bounding box center [215, 56] width 41 height 13
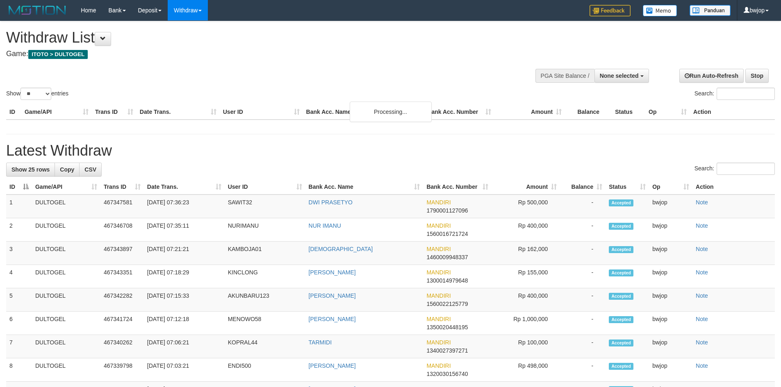
select select
select select "**"
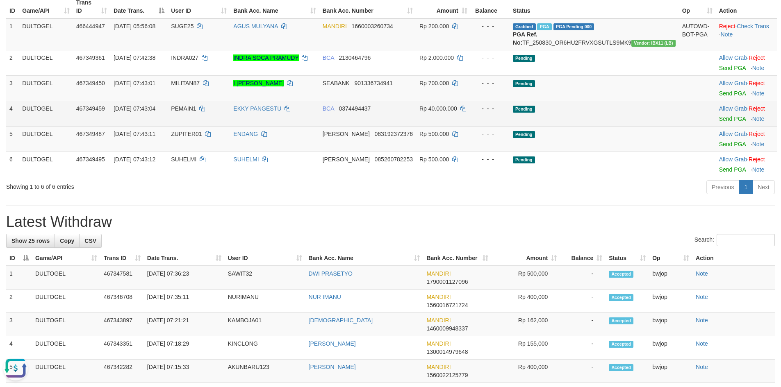
click at [716, 122] on td "Allow Grab · Reject Send PGA · Note" at bounding box center [746, 113] width 61 height 25
click at [719, 121] on link "Send PGA" at bounding box center [732, 119] width 27 height 7
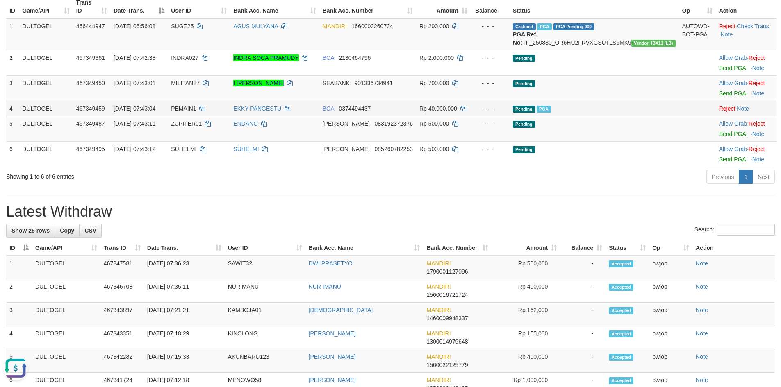
click at [196, 107] on span "PEMAIN1" at bounding box center [183, 108] width 25 height 7
copy td "PEMAIN1"
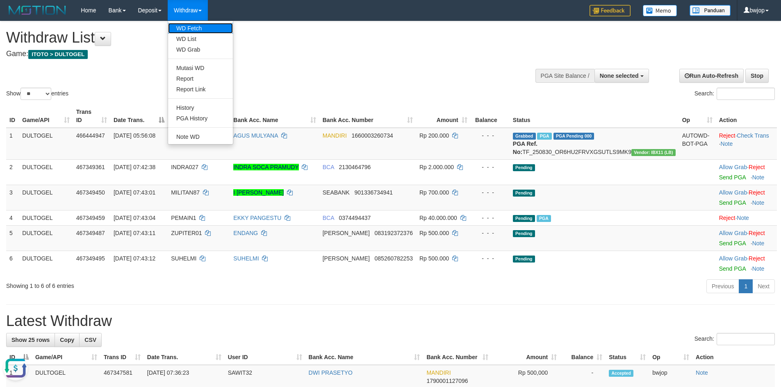
click at [189, 28] on link "WD Fetch" at bounding box center [200, 28] width 65 height 11
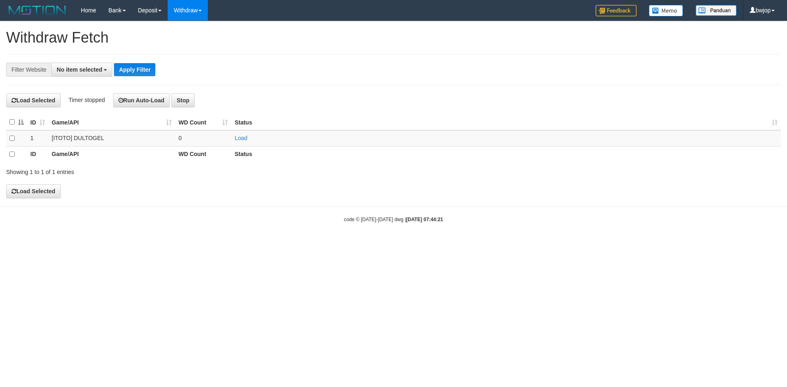
select select
click at [241, 134] on td "Load" at bounding box center [506, 138] width 550 height 16
click at [241, 137] on link "Load" at bounding box center [240, 138] width 13 height 7
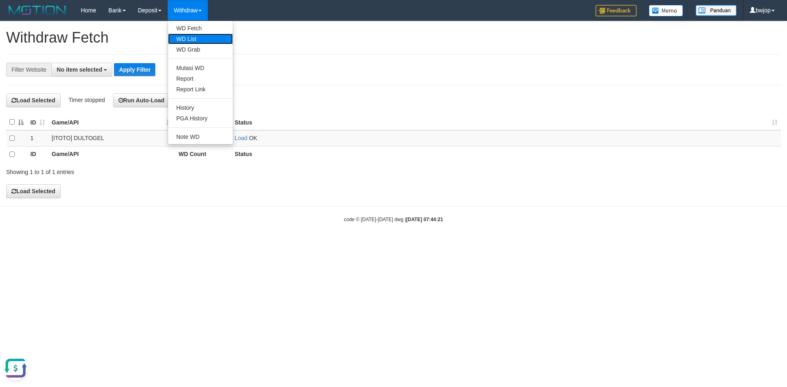
click at [196, 38] on link "WD List" at bounding box center [200, 39] width 65 height 11
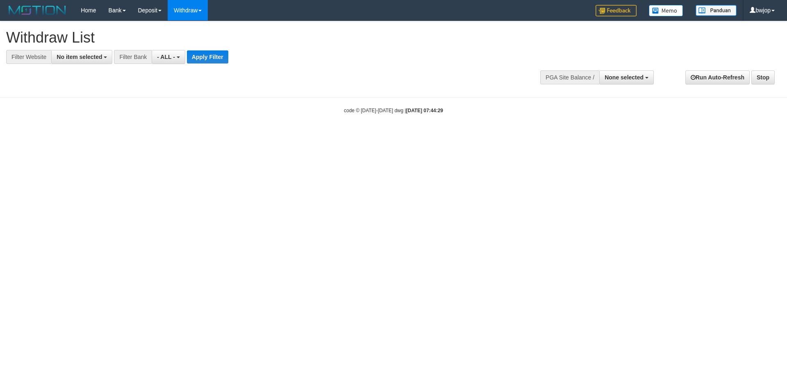
select select
click at [76, 59] on span "No item selected" at bounding box center [79, 57] width 45 height 7
click at [0, 0] on label "SELECT ALL" at bounding box center [0, 0] width 0 height 0
select select "****"
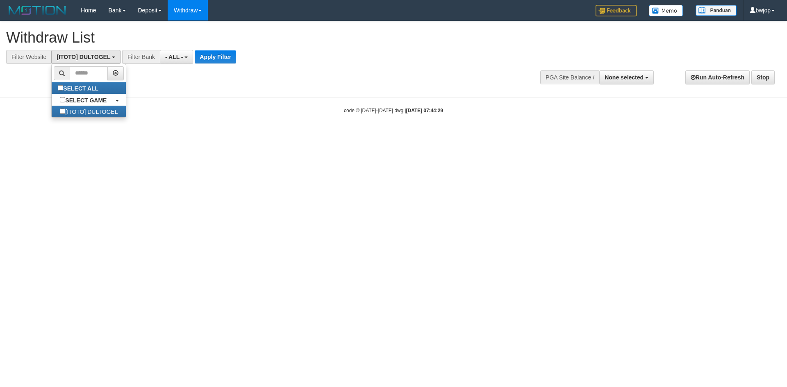
scroll to position [7, 0]
click at [195, 65] on div "**********" at bounding box center [393, 55] width 787 height 68
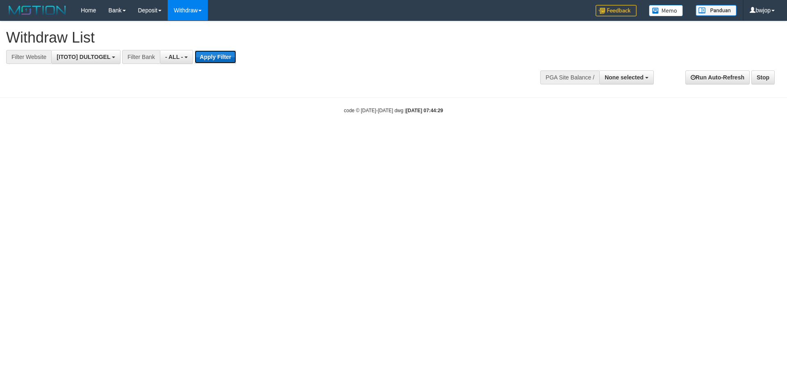
click at [215, 58] on button "Apply Filter" at bounding box center [215, 56] width 41 height 13
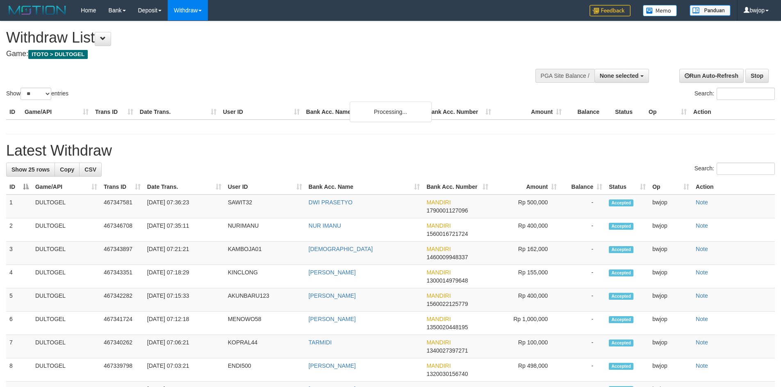
select select
select select "**"
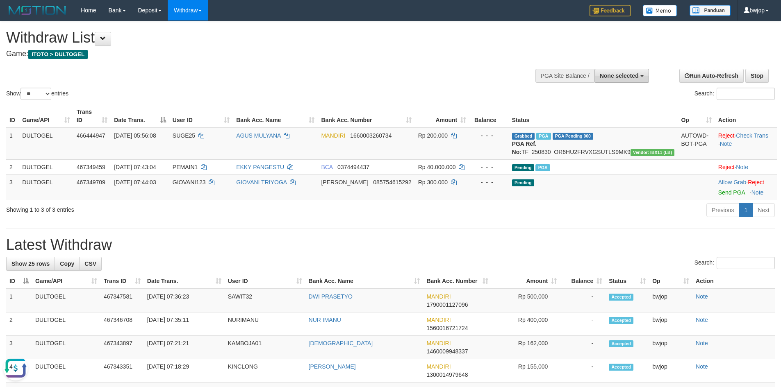
click at [637, 72] on button "None selected" at bounding box center [621, 76] width 55 height 14
click at [612, 119] on label "[ITOTO] DULTOGEL" at bounding box center [609, 117] width 77 height 11
select select "****"
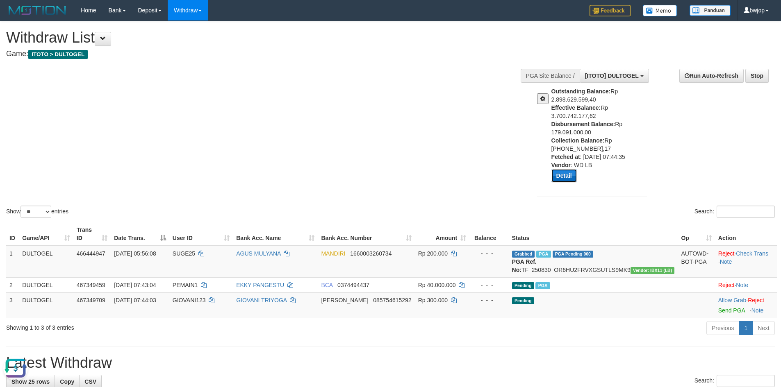
click at [565, 173] on button "Detail" at bounding box center [563, 175] width 25 height 13
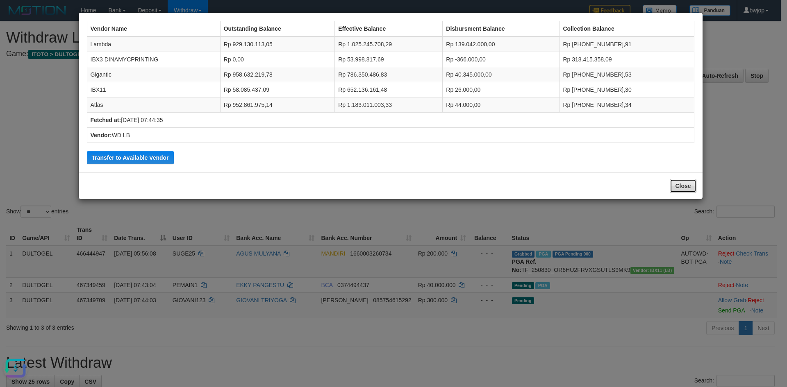
click at [688, 184] on button "Close" at bounding box center [683, 186] width 26 height 14
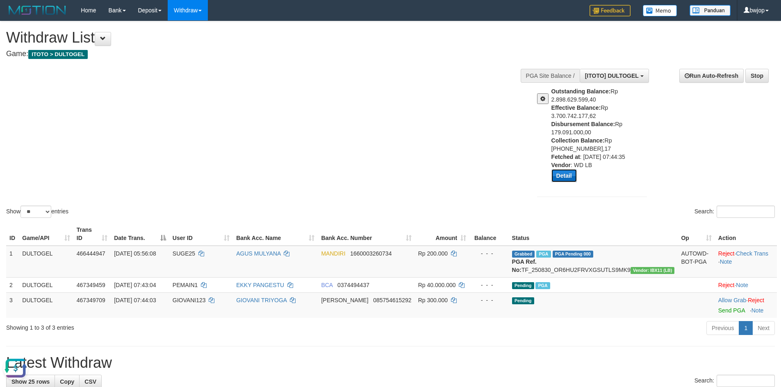
click at [560, 172] on button "Detail" at bounding box center [563, 175] width 25 height 13
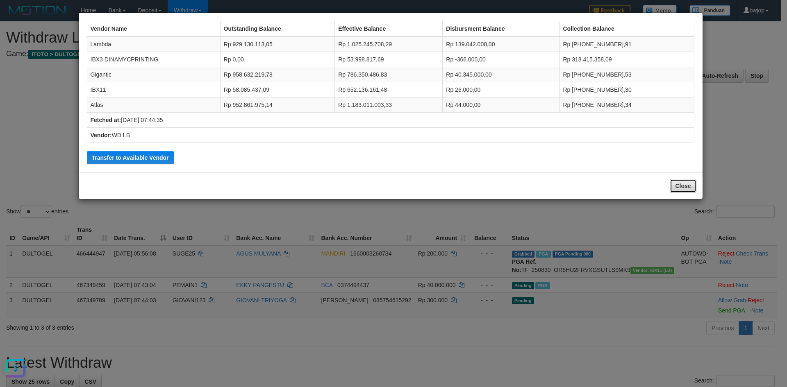
click at [678, 187] on button "Close" at bounding box center [683, 186] width 26 height 14
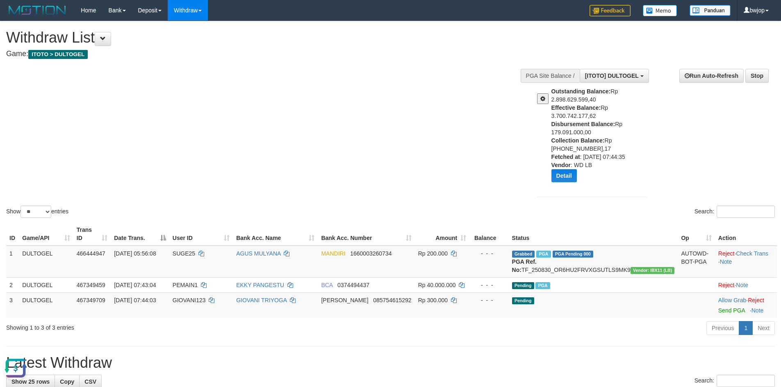
click at [544, 103] on button at bounding box center [542, 98] width 11 height 11
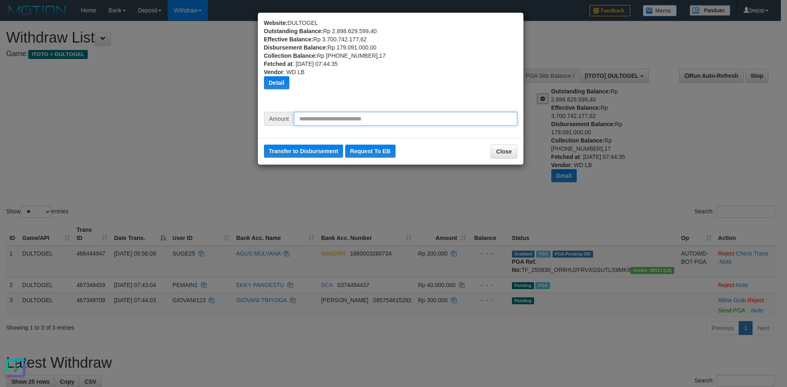
click at [366, 121] on input "text" at bounding box center [405, 119] width 223 height 14
type input "*"
type input "*********"
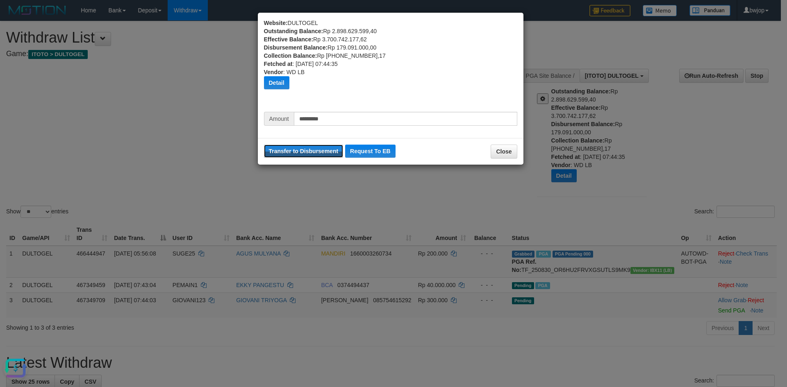
click at [264, 145] on button "Transfer to Disbursement" at bounding box center [304, 151] width 80 height 13
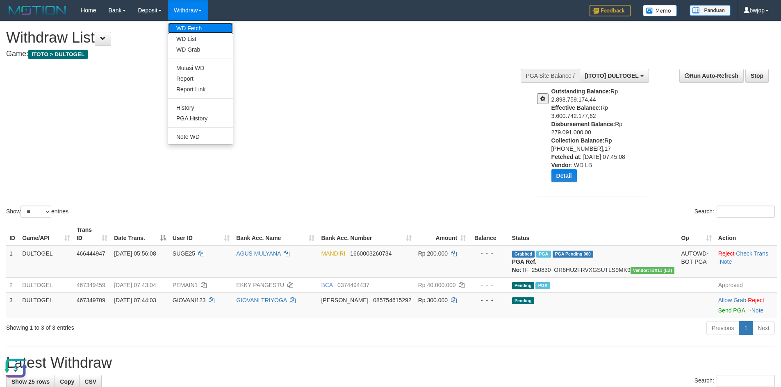
click at [187, 31] on link "WD Fetch" at bounding box center [200, 28] width 65 height 11
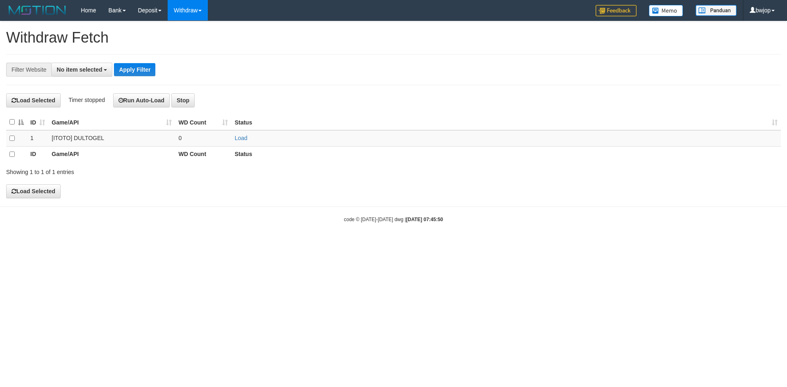
select select
click at [241, 136] on link "Load" at bounding box center [240, 138] width 13 height 7
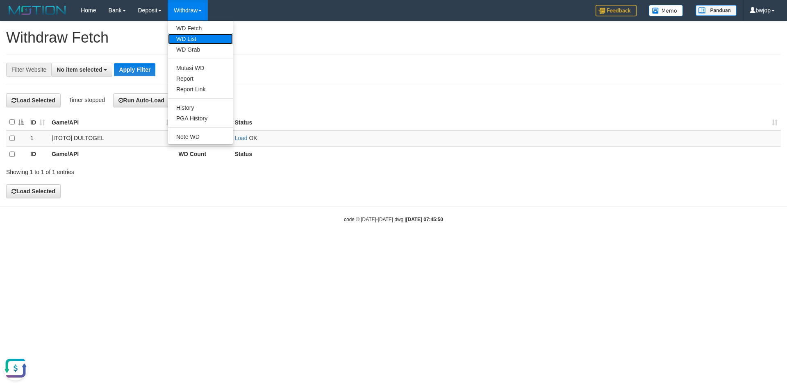
click at [199, 41] on link "WD List" at bounding box center [200, 39] width 65 height 11
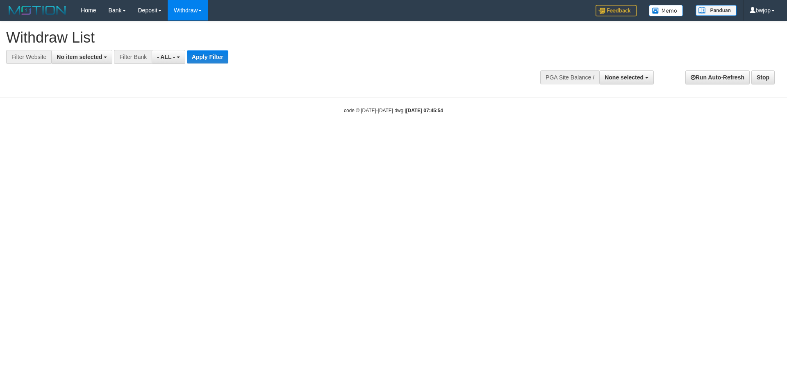
select select
click at [59, 67] on div "**********" at bounding box center [393, 55] width 787 height 68
click at [73, 61] on button "No item selected" at bounding box center [81, 57] width 61 height 14
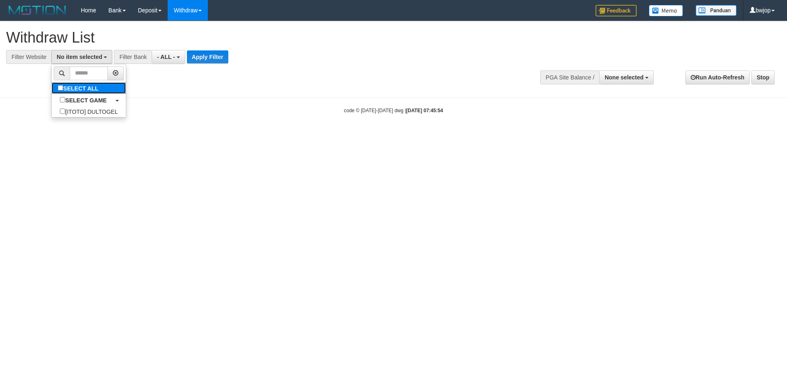
click at [85, 89] on label "SELECT ALL" at bounding box center [79, 87] width 55 height 11
select select "****"
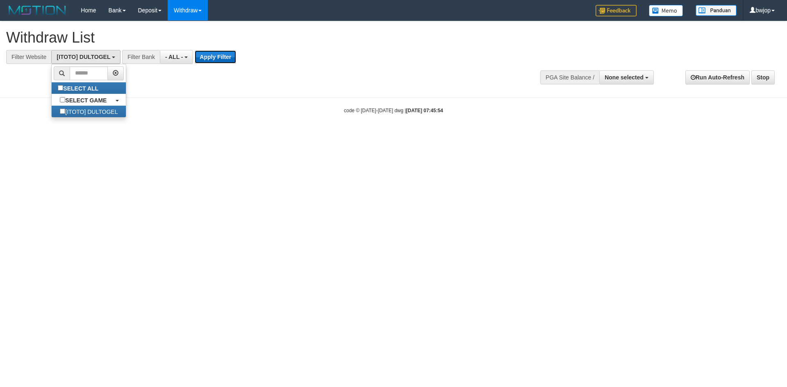
click at [208, 56] on button "Apply Filter" at bounding box center [215, 56] width 41 height 13
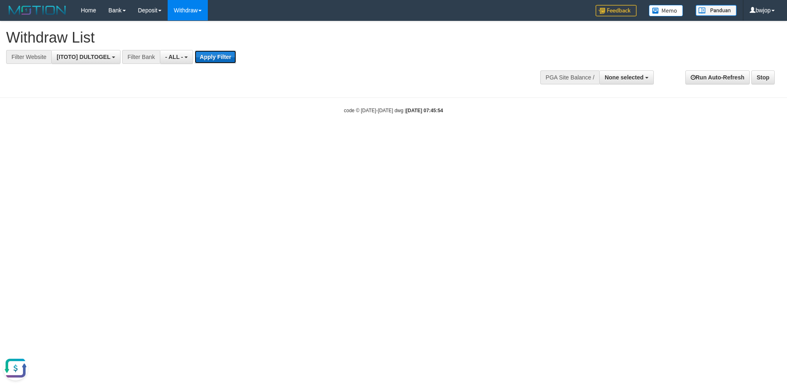
scroll to position [0, 0]
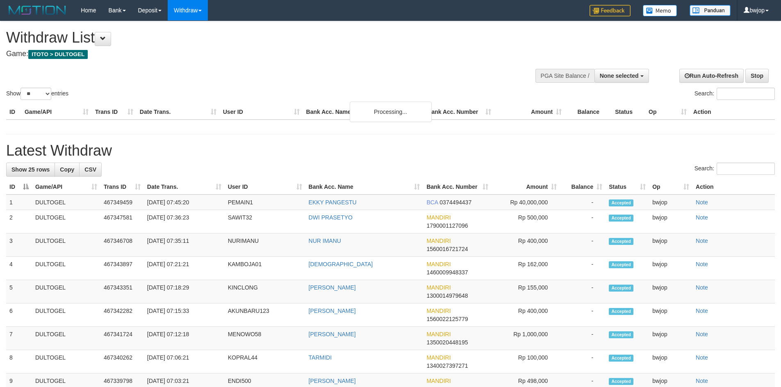
select select
select select "**"
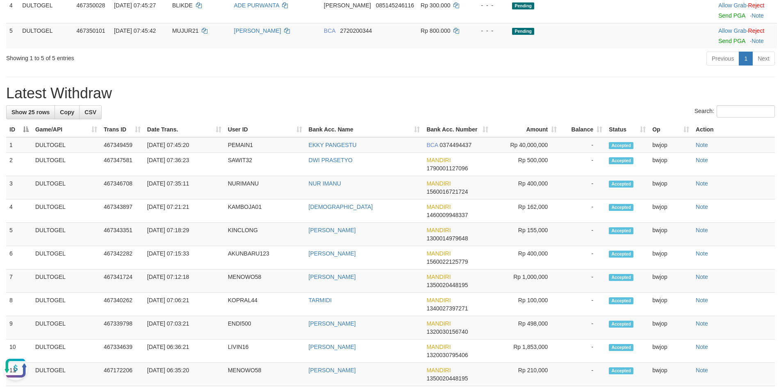
scroll to position [218, 0]
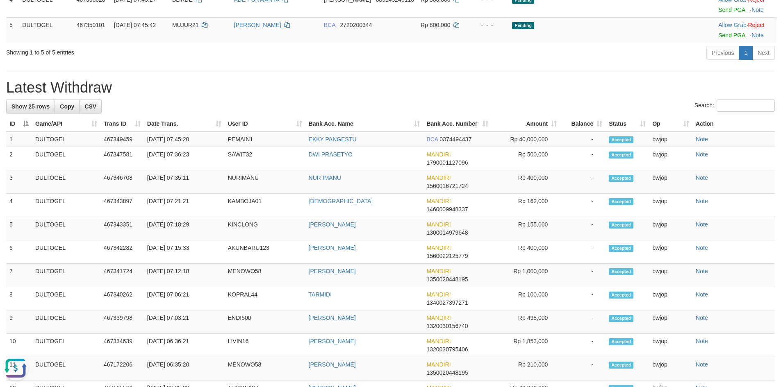
click at [409, 94] on h1 "Latest Withdraw" at bounding box center [390, 88] width 769 height 16
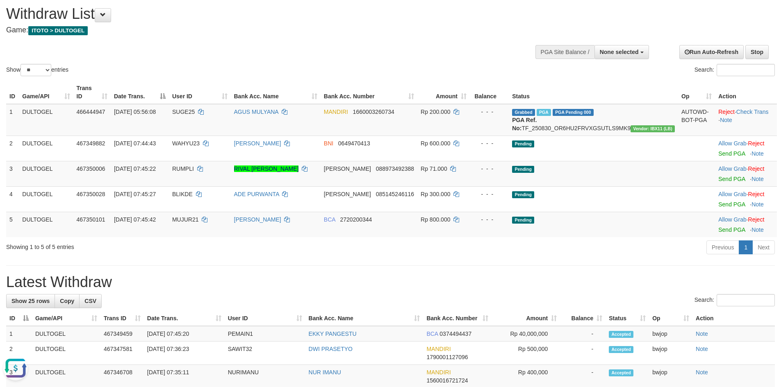
scroll to position [0, 0]
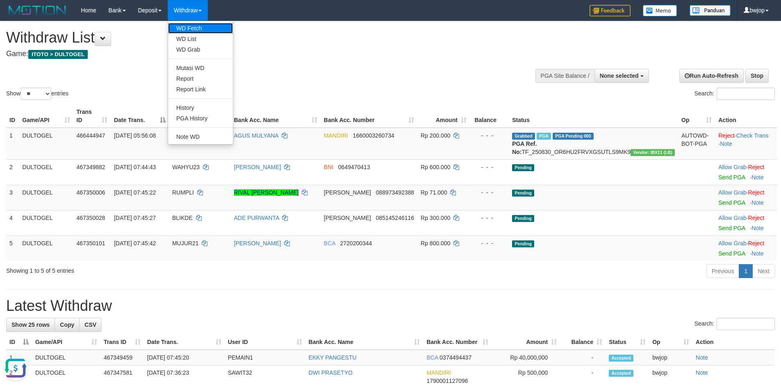
click at [181, 30] on link "WD Fetch" at bounding box center [200, 28] width 65 height 11
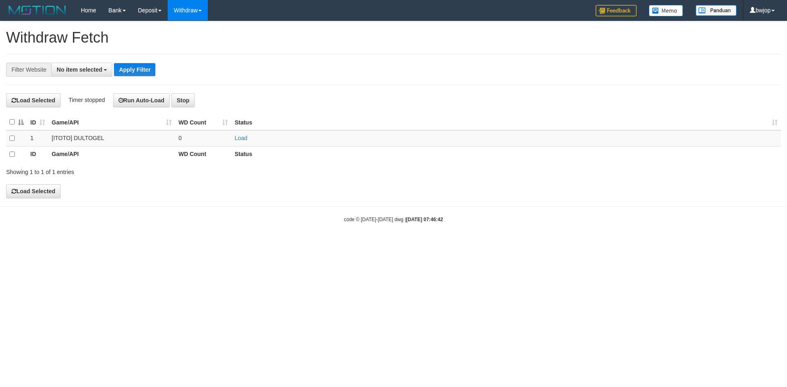
select select
click at [241, 136] on link "Load" at bounding box center [240, 138] width 13 height 7
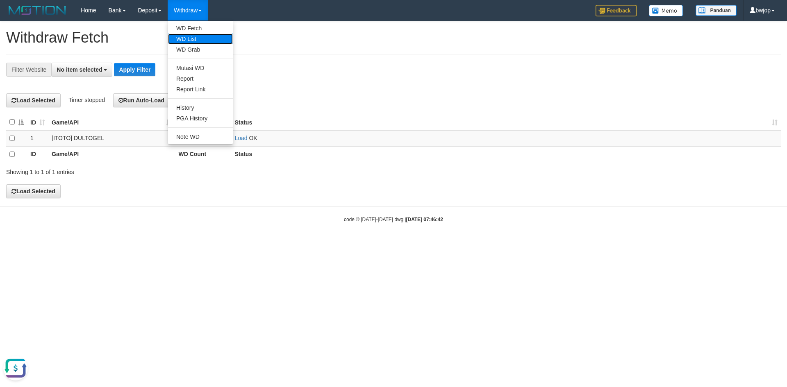
click at [197, 41] on link "WD List" at bounding box center [200, 39] width 65 height 11
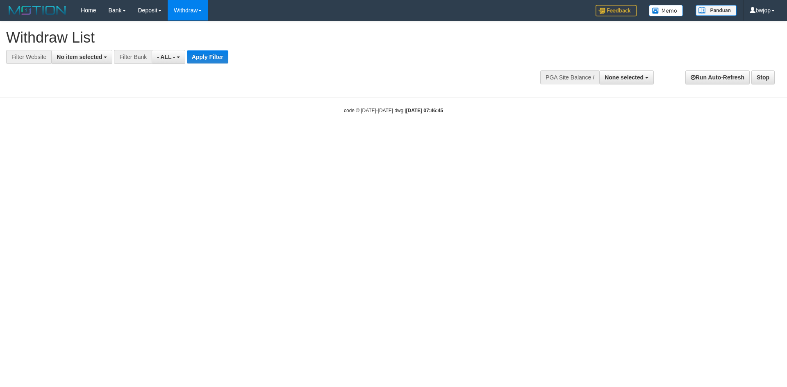
select select
click at [66, 59] on span "No item selected" at bounding box center [79, 57] width 45 height 7
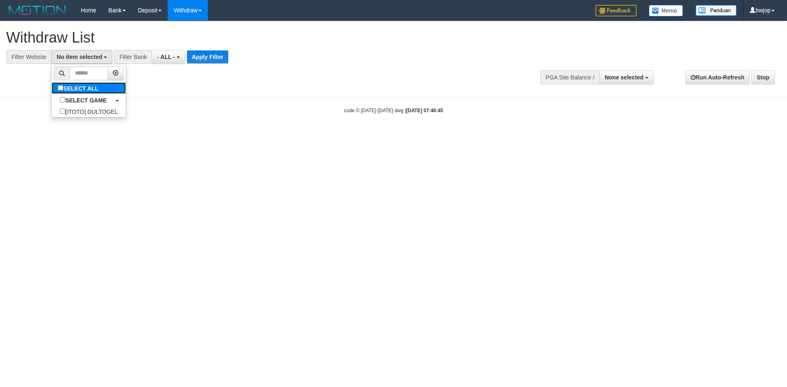
click at [71, 88] on label "SELECT ALL" at bounding box center [79, 87] width 55 height 11
select select "****"
click at [207, 46] on div "**********" at bounding box center [264, 42] width 516 height 43
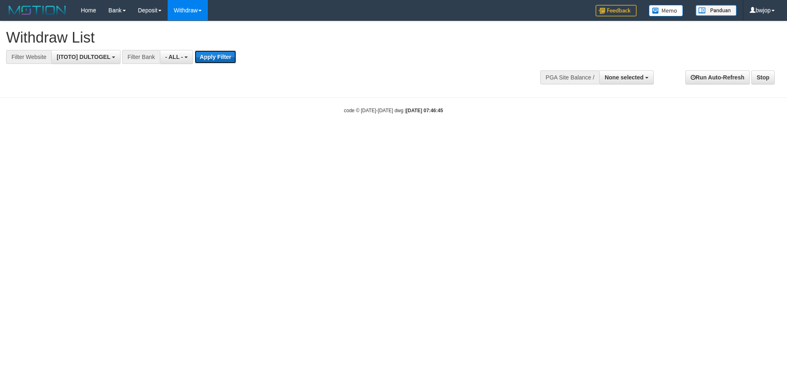
click at [209, 59] on button "Apply Filter" at bounding box center [215, 56] width 41 height 13
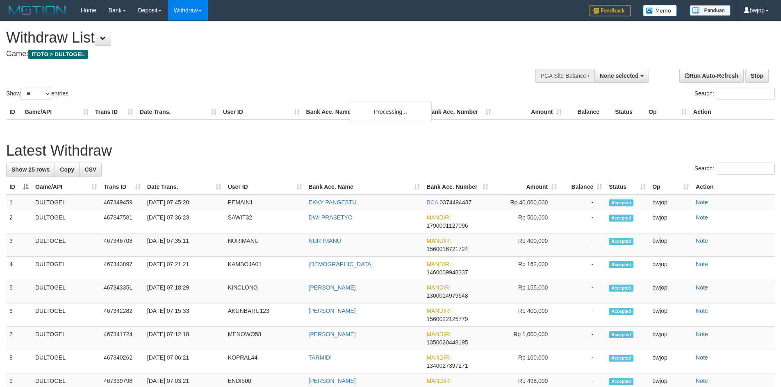
select select
click at [43, 94] on select "** ** ** ***" at bounding box center [35, 94] width 31 height 12
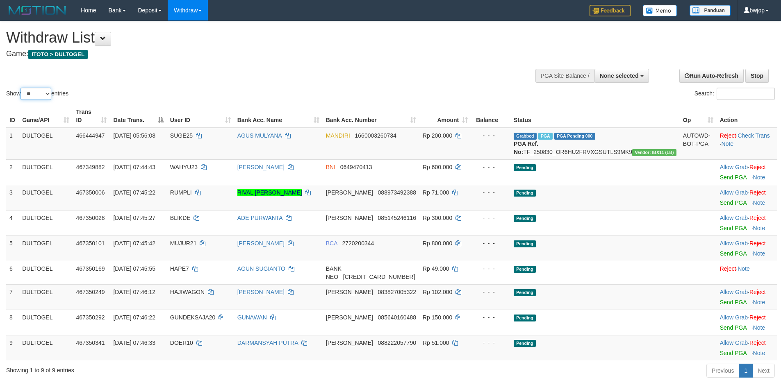
select select "***"
click at [22, 88] on select "** ** ** ***" at bounding box center [35, 94] width 31 height 12
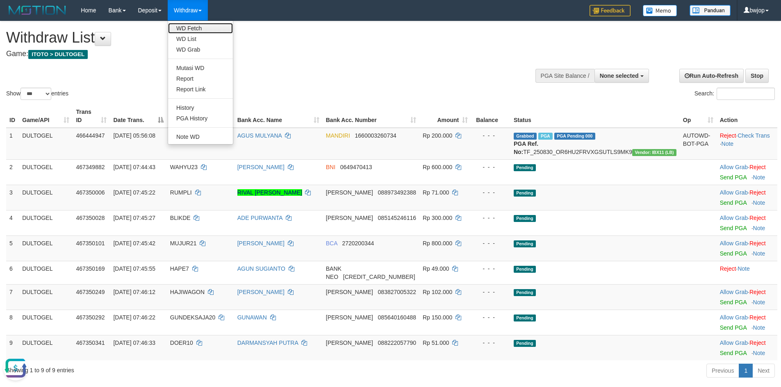
drag, startPoint x: 190, startPoint y: 29, endPoint x: 194, endPoint y: 33, distance: 5.8
click at [190, 29] on link "WD Fetch" at bounding box center [200, 28] width 65 height 11
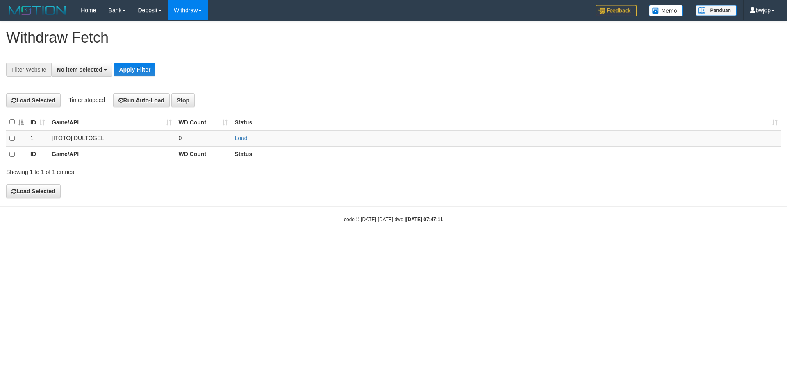
select select
click at [245, 139] on link "Load" at bounding box center [240, 138] width 13 height 7
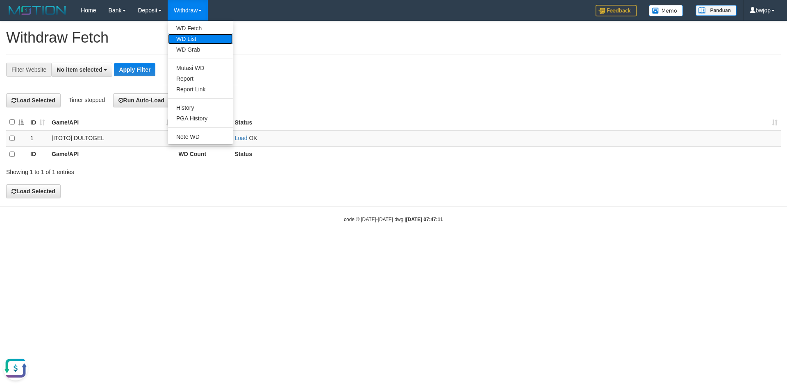
click at [200, 39] on link "WD List" at bounding box center [200, 39] width 65 height 11
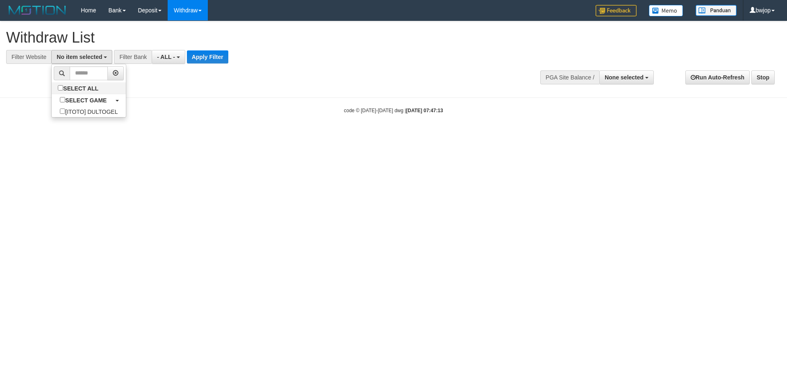
select select
click at [84, 89] on label "SELECT ALL" at bounding box center [79, 87] width 55 height 11
select select "****"
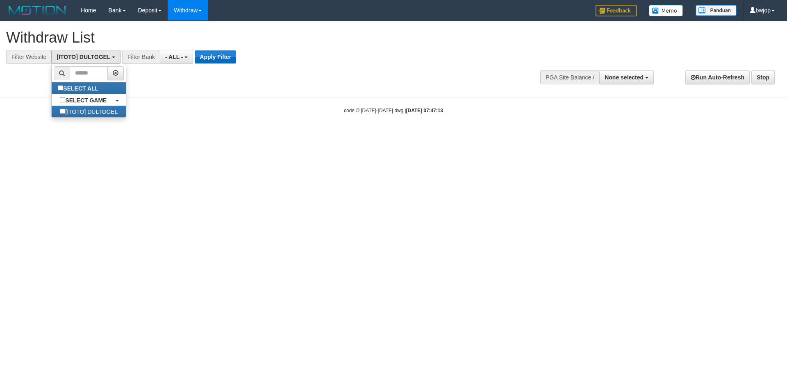
scroll to position [7, 0]
click at [228, 51] on button "Apply Filter" at bounding box center [215, 56] width 41 height 13
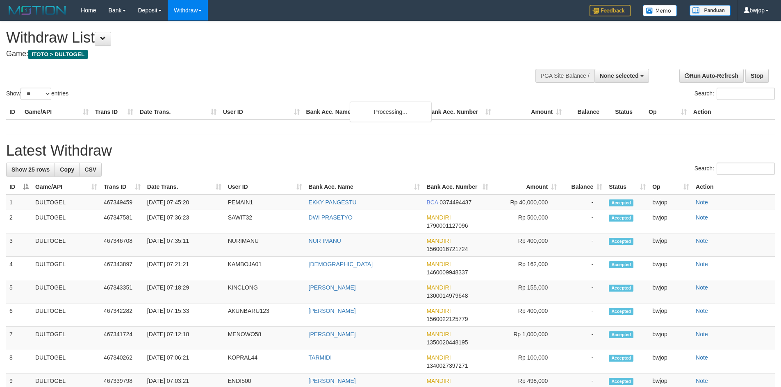
select select
select select "**"
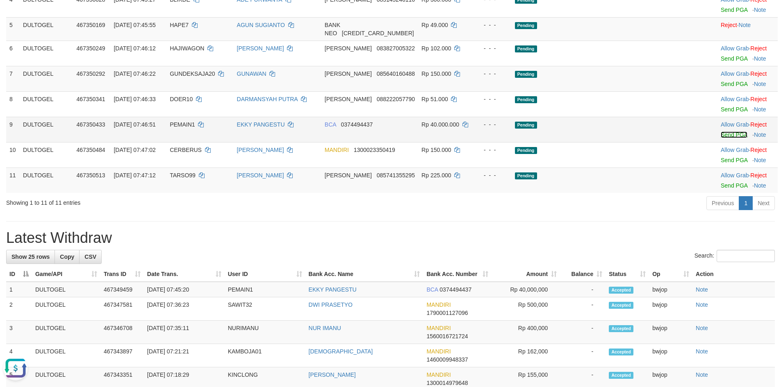
click at [721, 134] on link "Send PGA" at bounding box center [734, 135] width 27 height 7
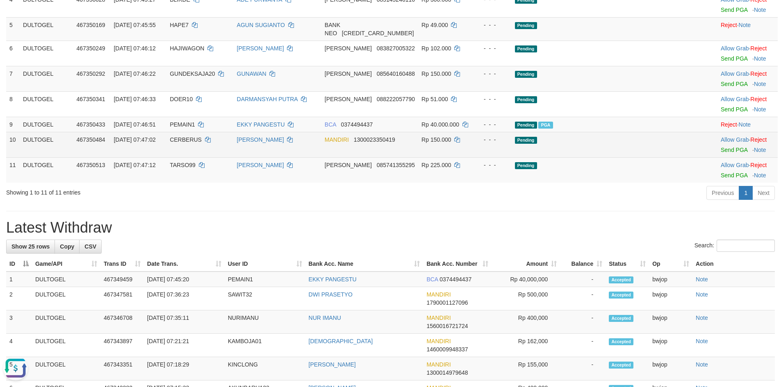
click at [210, 151] on td "CERBERUS" at bounding box center [199, 144] width 67 height 25
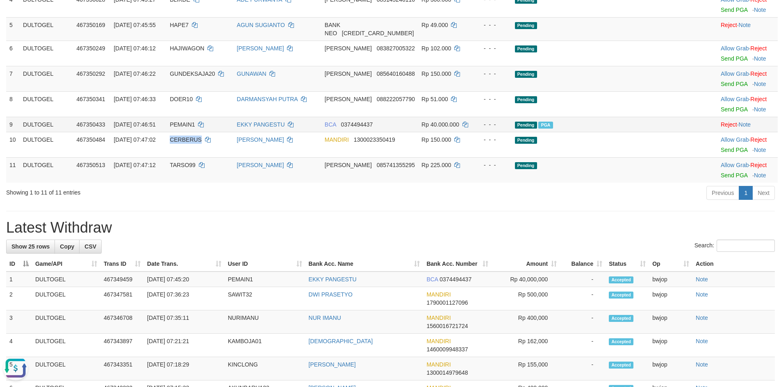
drag, startPoint x: 210, startPoint y: 151, endPoint x: 209, endPoint y: 125, distance: 25.4
click at [210, 150] on td "CERBERUS" at bounding box center [199, 144] width 67 height 25
copy span "CERBERUS"
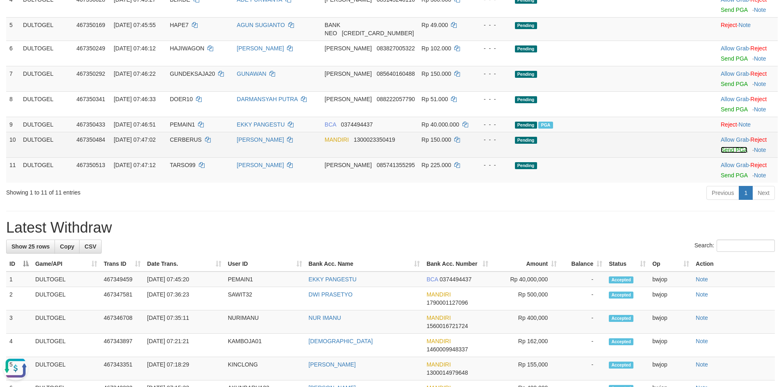
click at [724, 150] on link "Send PGA" at bounding box center [734, 150] width 27 height 7
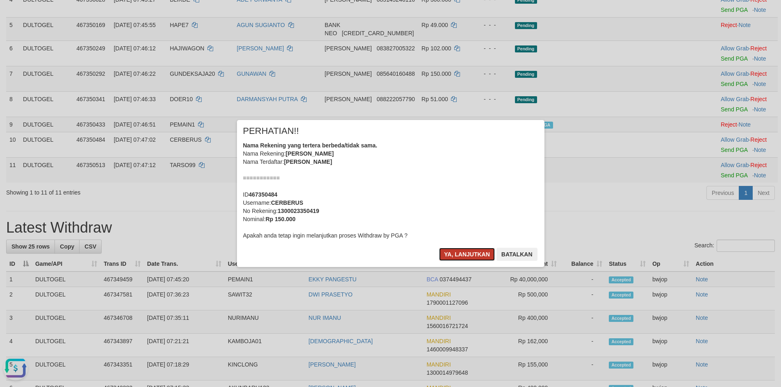
click at [461, 257] on button "Ya, lanjutkan" at bounding box center [467, 254] width 56 height 13
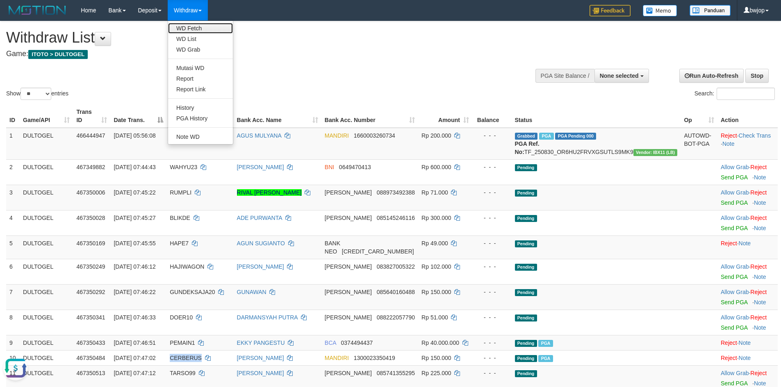
click at [214, 28] on link "WD Fetch" at bounding box center [200, 28] width 65 height 11
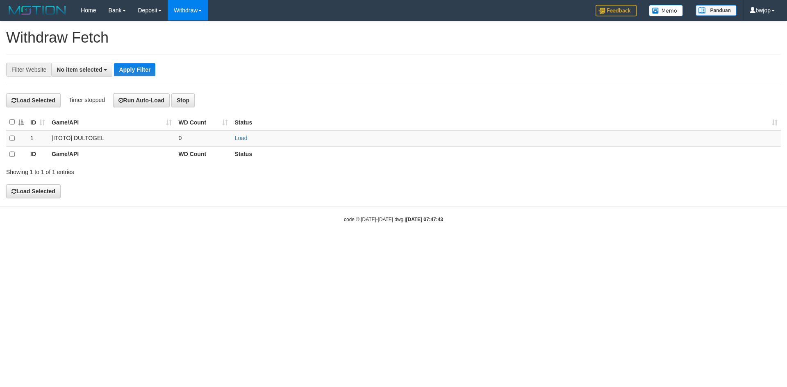
select select
click at [246, 136] on link "Load" at bounding box center [240, 138] width 13 height 7
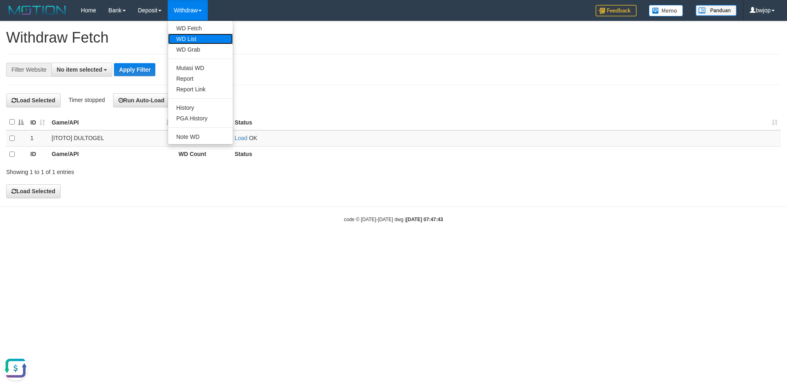
click at [198, 40] on link "WD List" at bounding box center [200, 39] width 65 height 11
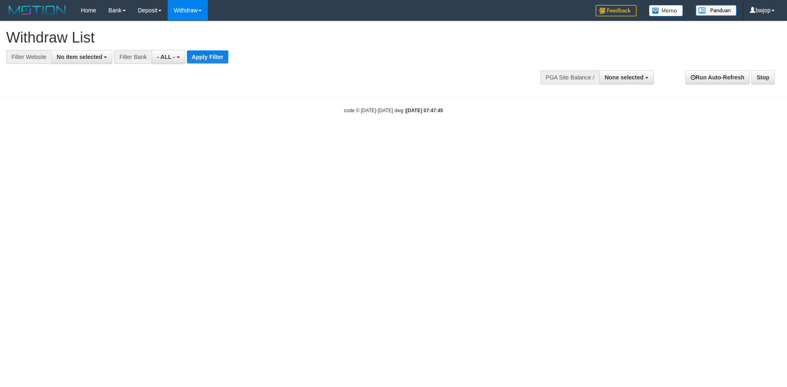
select select
click at [78, 52] on button "No item selected" at bounding box center [81, 57] width 61 height 14
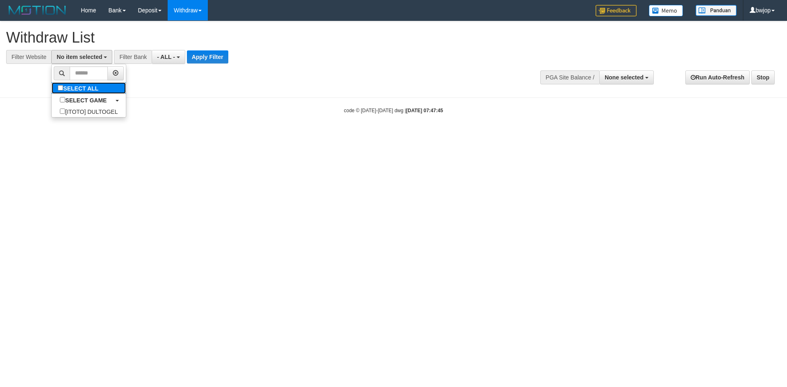
click at [74, 85] on label "SELECT ALL" at bounding box center [79, 87] width 55 height 11
select select "****"
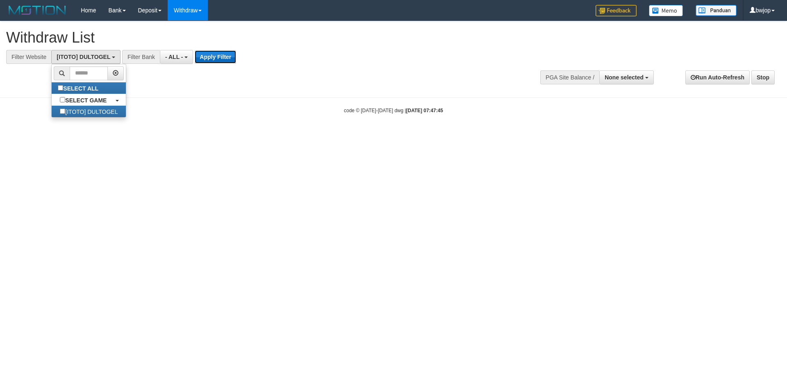
click at [224, 51] on button "Apply Filter" at bounding box center [215, 56] width 41 height 13
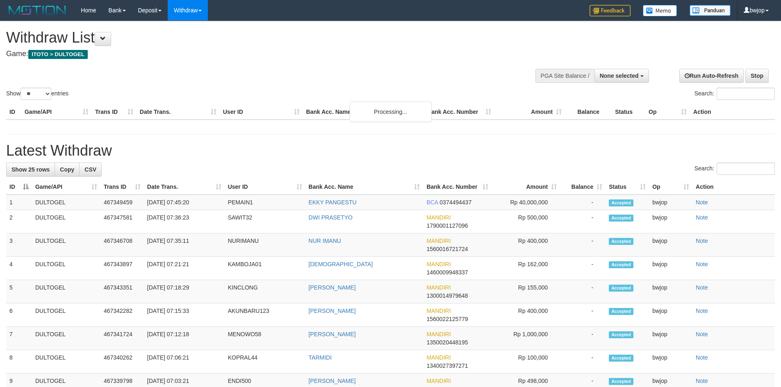
select select
select select "**"
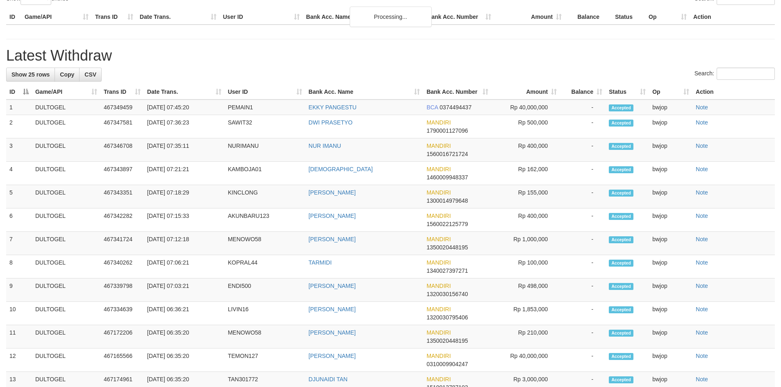
scroll to position [218, 0]
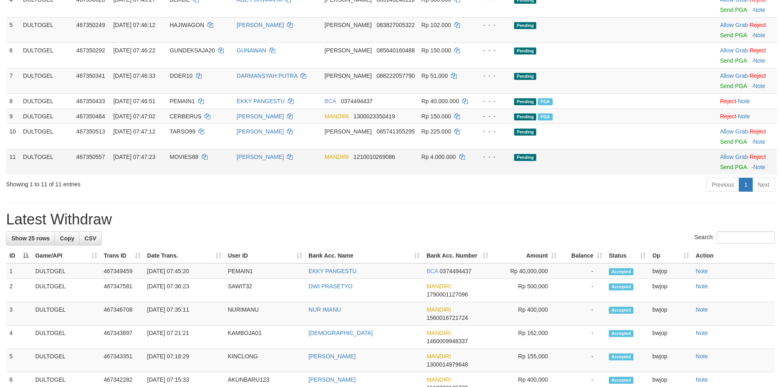
click at [198, 160] on span "MOVIES88" at bounding box center [184, 157] width 29 height 7
copy td "MOVIES88"
click at [198, 160] on span "MOVIES88" at bounding box center [184, 157] width 29 height 7
click at [720, 171] on link "Send PGA" at bounding box center [733, 167] width 27 height 7
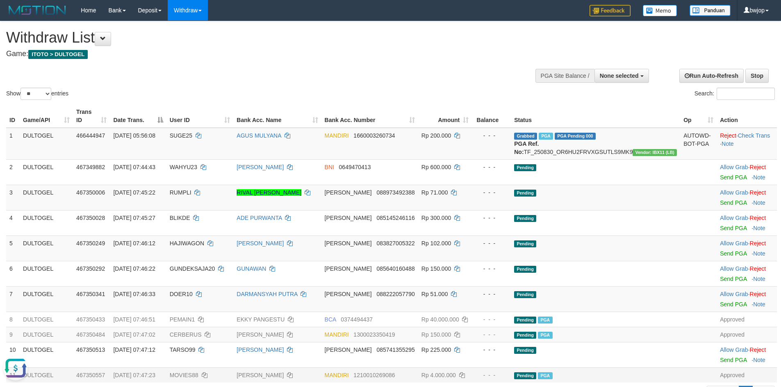
drag, startPoint x: 343, startPoint y: 40, endPoint x: 321, endPoint y: 57, distance: 28.0
click at [343, 41] on h1 "Withdraw List" at bounding box center [259, 38] width 506 height 16
click at [101, 43] on button at bounding box center [103, 39] width 16 height 14
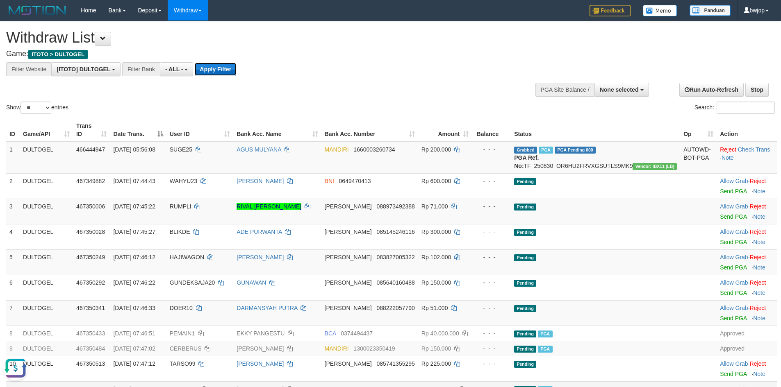
click at [220, 68] on button "Apply Filter" at bounding box center [215, 69] width 41 height 13
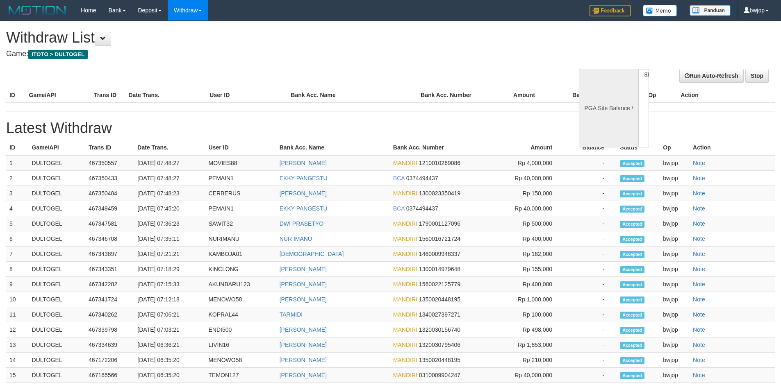
select select
select select "**"
select select
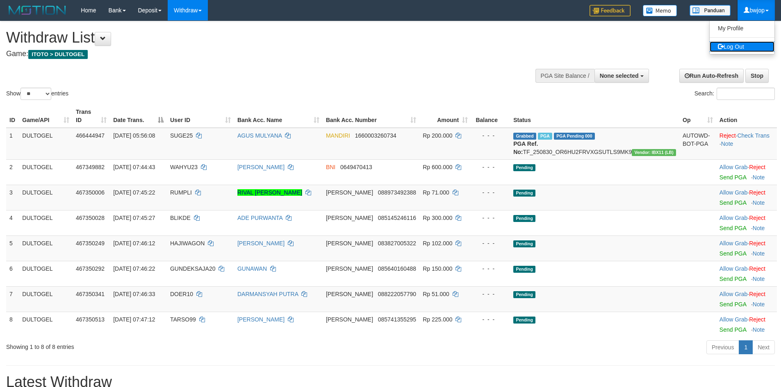
click at [755, 43] on link "Log Out" at bounding box center [742, 46] width 65 height 11
